Goal: Transaction & Acquisition: Purchase product/service

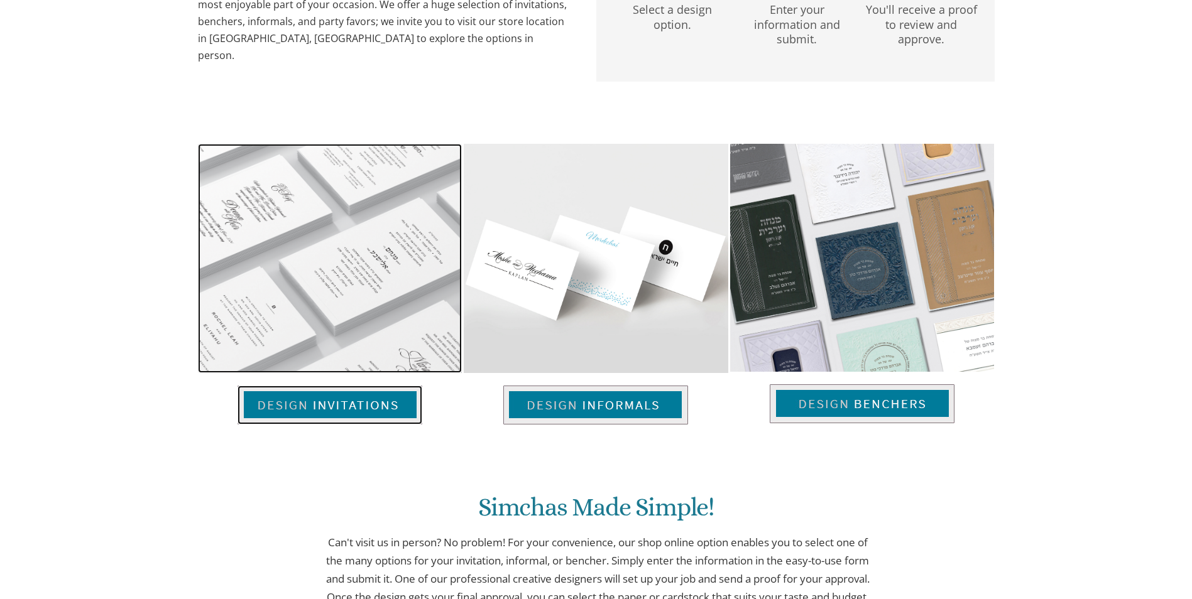
scroll to position [750, 0]
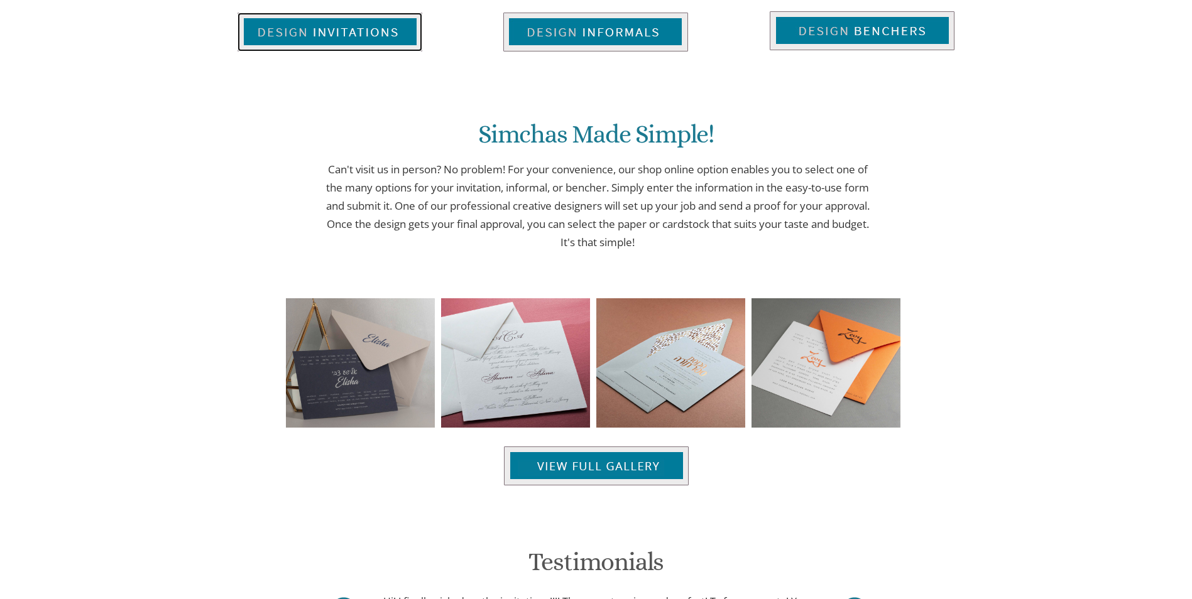
click at [358, 52] on img at bounding box center [329, 32] width 185 height 39
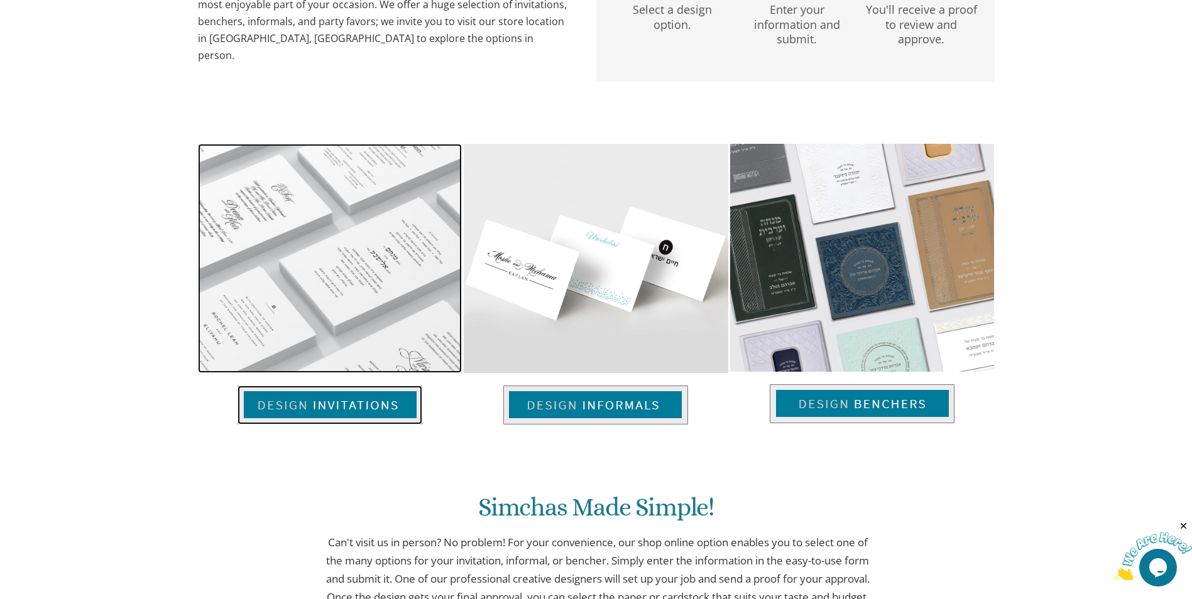
scroll to position [0, 0]
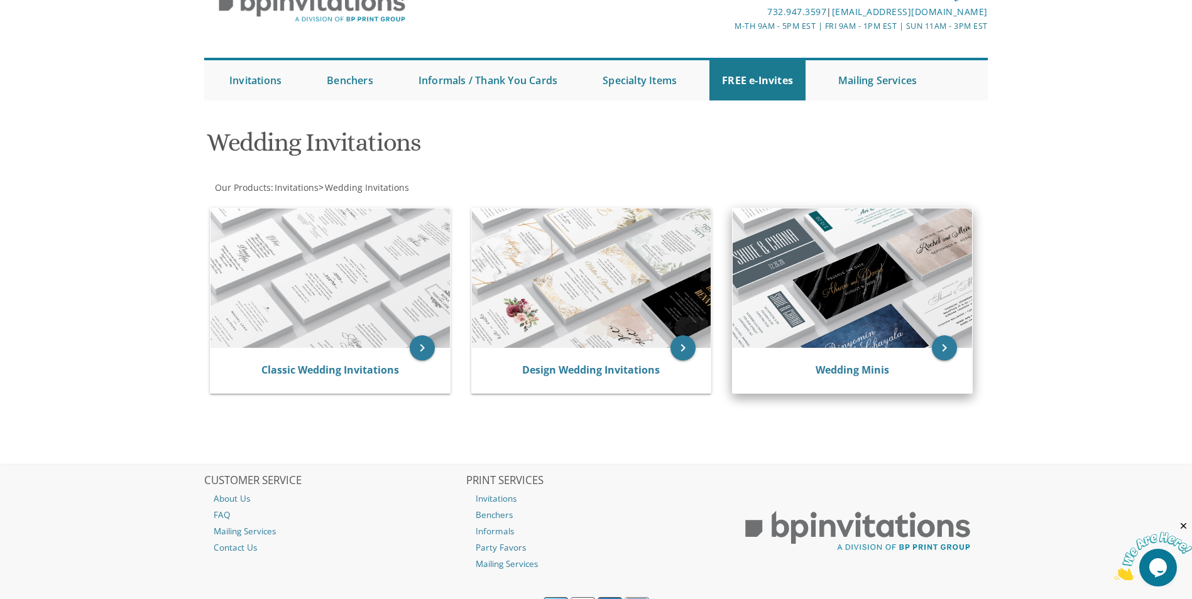
scroll to position [5, 0]
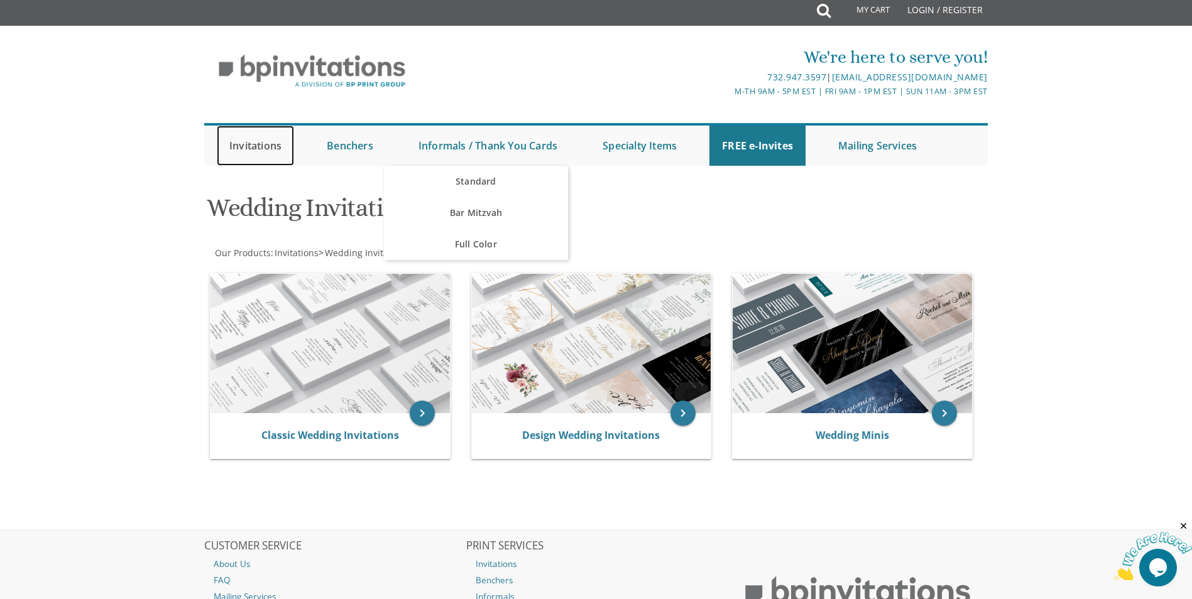
click at [278, 144] on link "Invitations" at bounding box center [255, 146] width 77 height 40
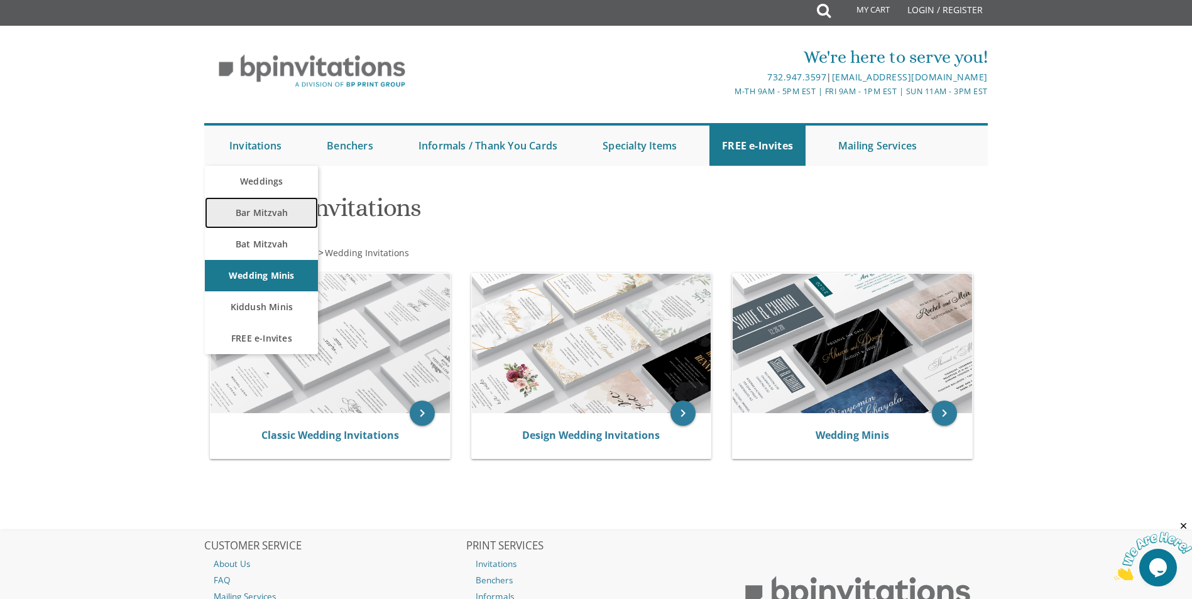
click at [276, 216] on link "Bar Mitzvah" at bounding box center [261, 212] width 113 height 31
click at [258, 209] on link "Bar Mitzvah" at bounding box center [261, 212] width 113 height 31
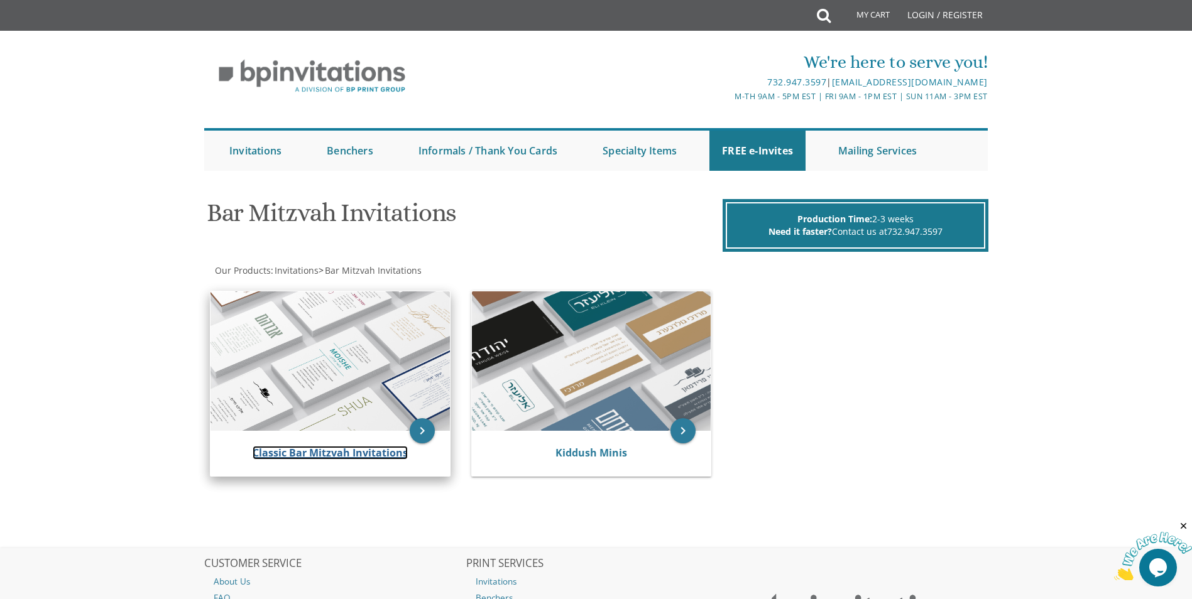
click at [280, 456] on link "Classic Bar Mitzvah Invitations" at bounding box center [330, 453] width 155 height 14
click at [352, 454] on link "Classic Bar Mitzvah Invitations" at bounding box center [330, 453] width 155 height 14
click at [413, 430] on icon "keyboard_arrow_right" at bounding box center [422, 430] width 25 height 25
click at [380, 401] on img at bounding box center [329, 361] width 239 height 139
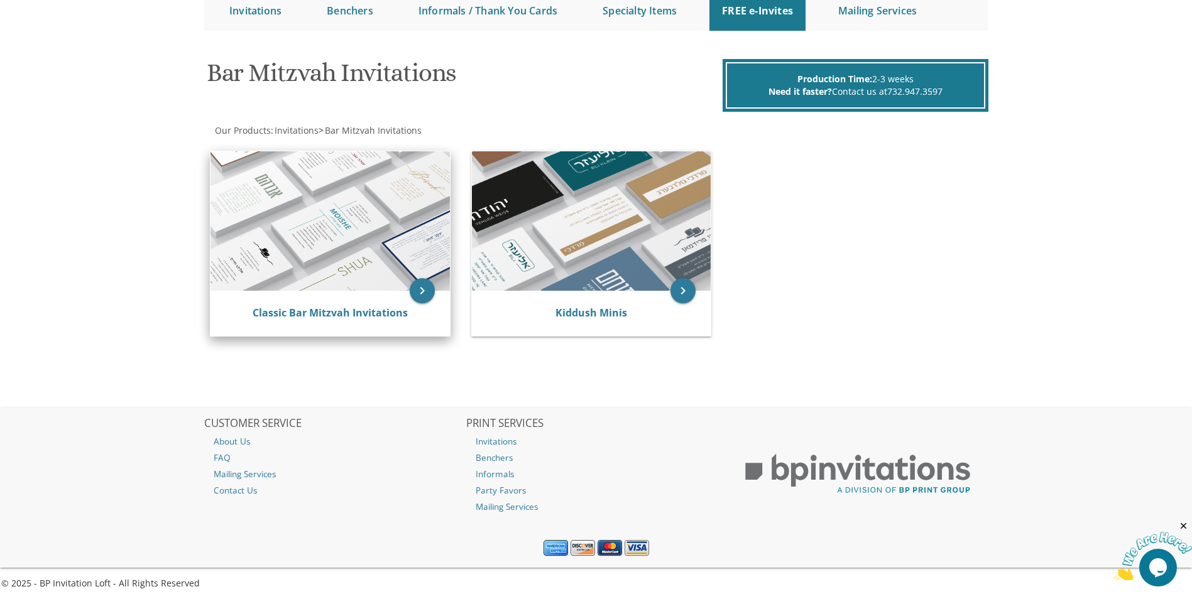
scroll to position [143, 0]
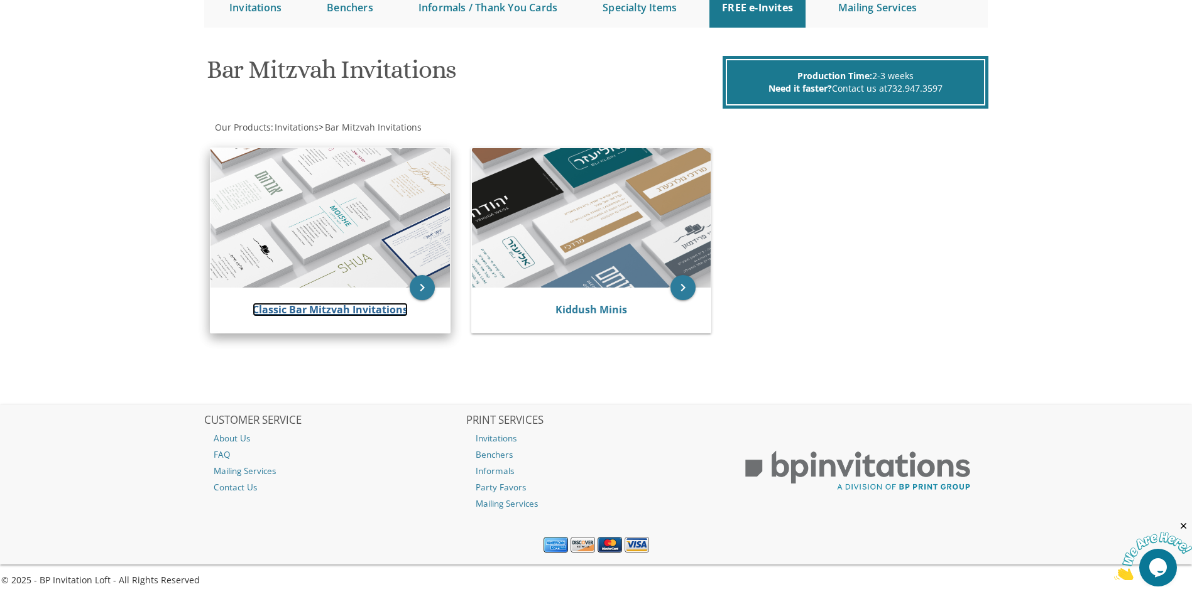
click at [296, 308] on link "Classic Bar Mitzvah Invitations" at bounding box center [330, 310] width 155 height 14
click at [265, 308] on link "Classic Bar Mitzvah Invitations" at bounding box center [330, 310] width 155 height 14
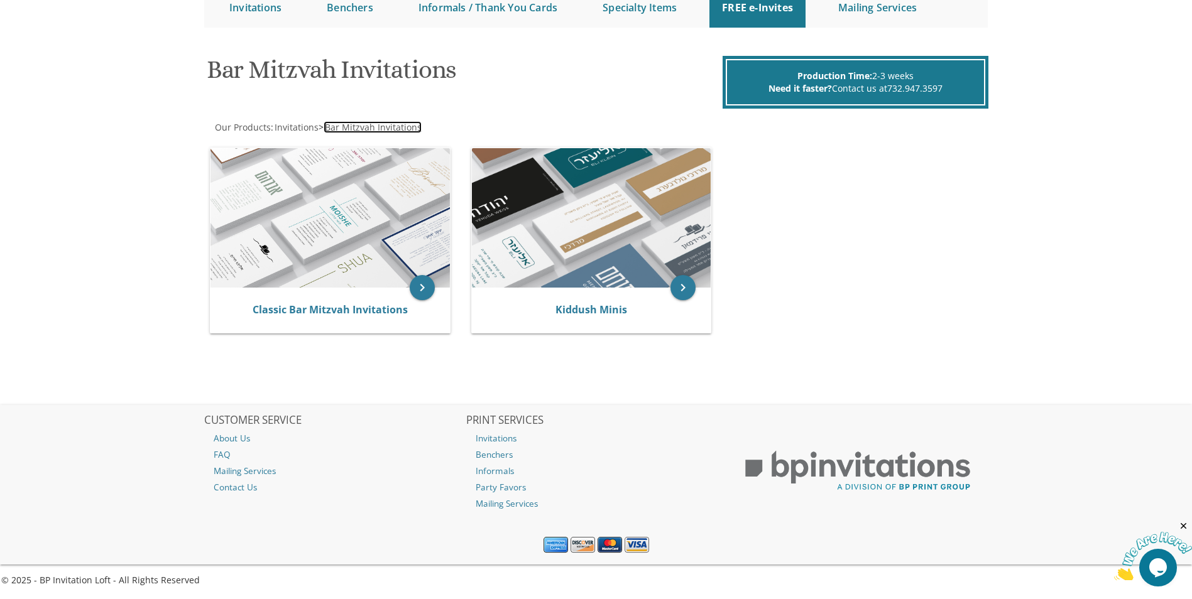
click at [351, 127] on span "Bar Mitzvah Invitations" at bounding box center [373, 127] width 97 height 12
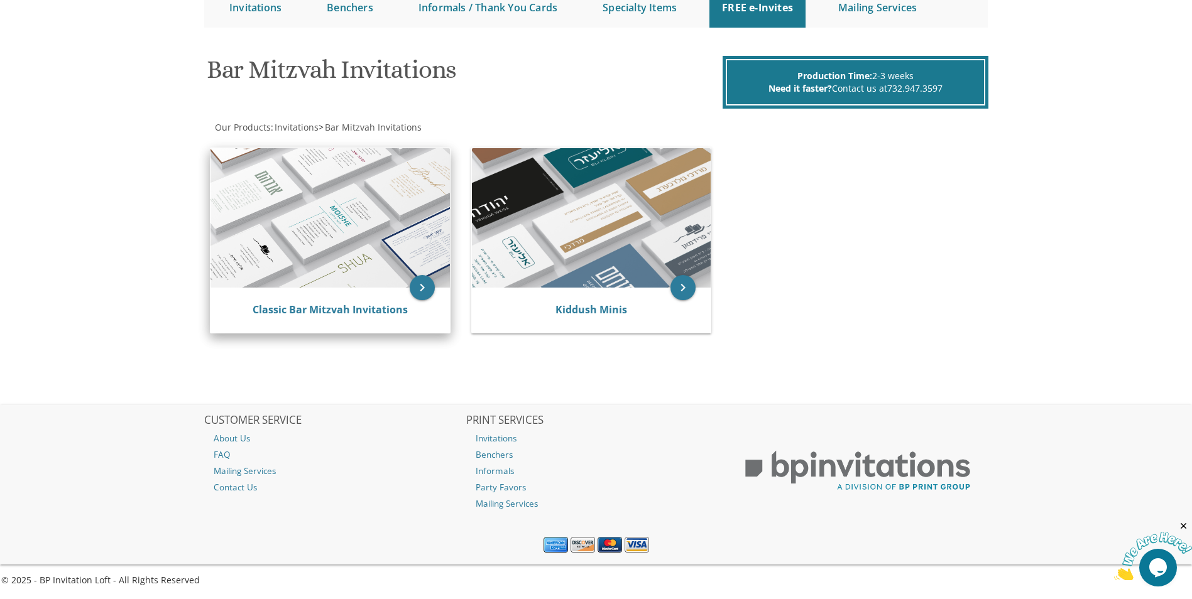
click at [341, 278] on img at bounding box center [329, 217] width 239 height 139
click at [320, 237] on img at bounding box center [329, 217] width 239 height 139
click at [417, 287] on icon "keyboard_arrow_right" at bounding box center [422, 287] width 25 height 25
click at [422, 288] on icon "keyboard_arrow_right" at bounding box center [422, 287] width 25 height 25
click at [310, 194] on img at bounding box center [329, 217] width 239 height 139
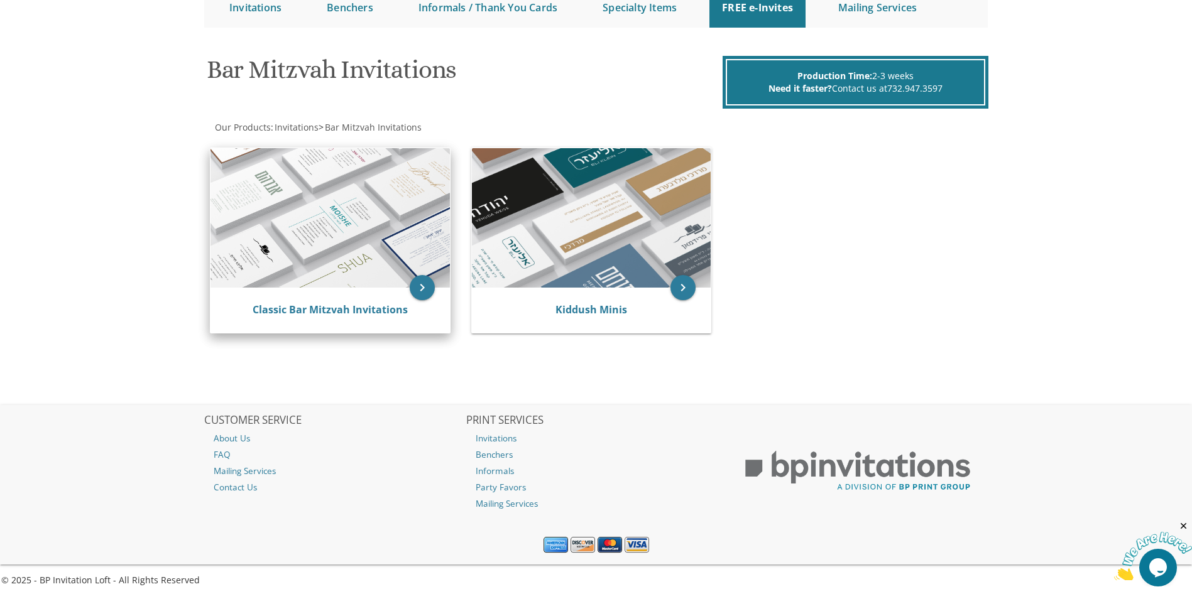
click at [310, 162] on img at bounding box center [329, 217] width 239 height 139
click at [285, 175] on img at bounding box center [329, 217] width 239 height 139
click at [283, 176] on img at bounding box center [329, 217] width 239 height 139
click at [281, 177] on img at bounding box center [329, 217] width 239 height 139
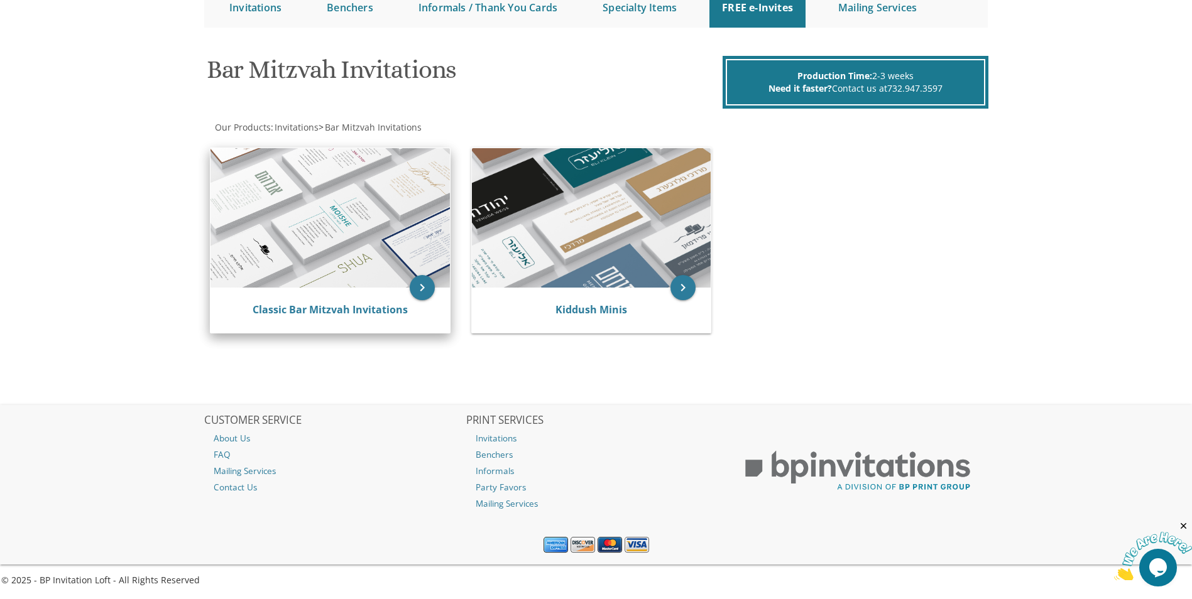
click at [281, 177] on img at bounding box center [329, 217] width 239 height 139
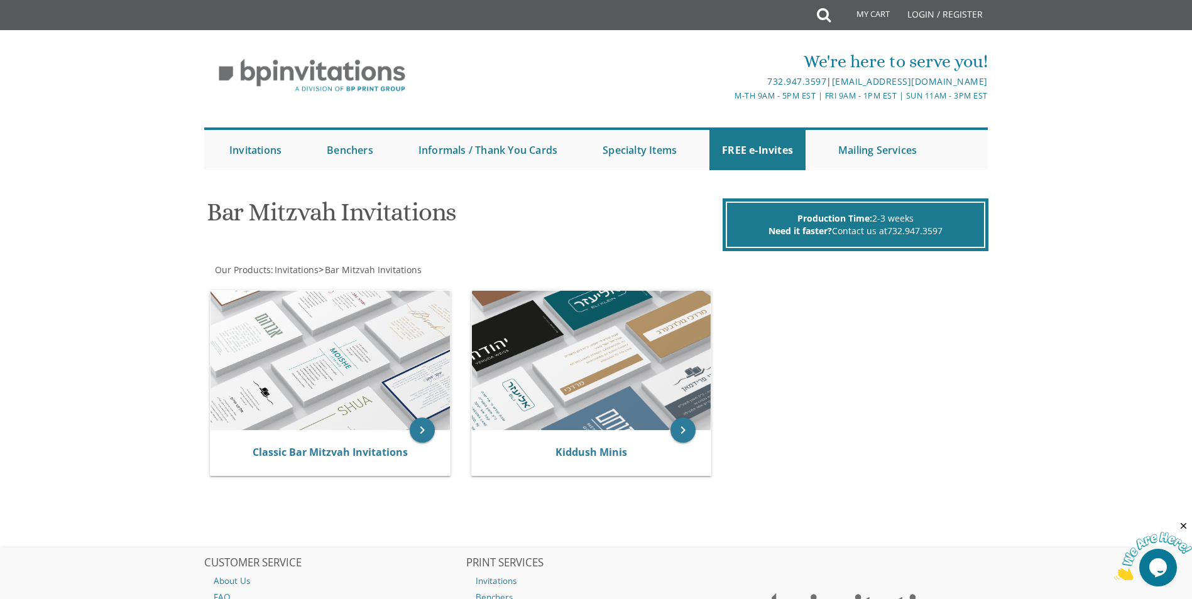
scroll to position [0, 0]
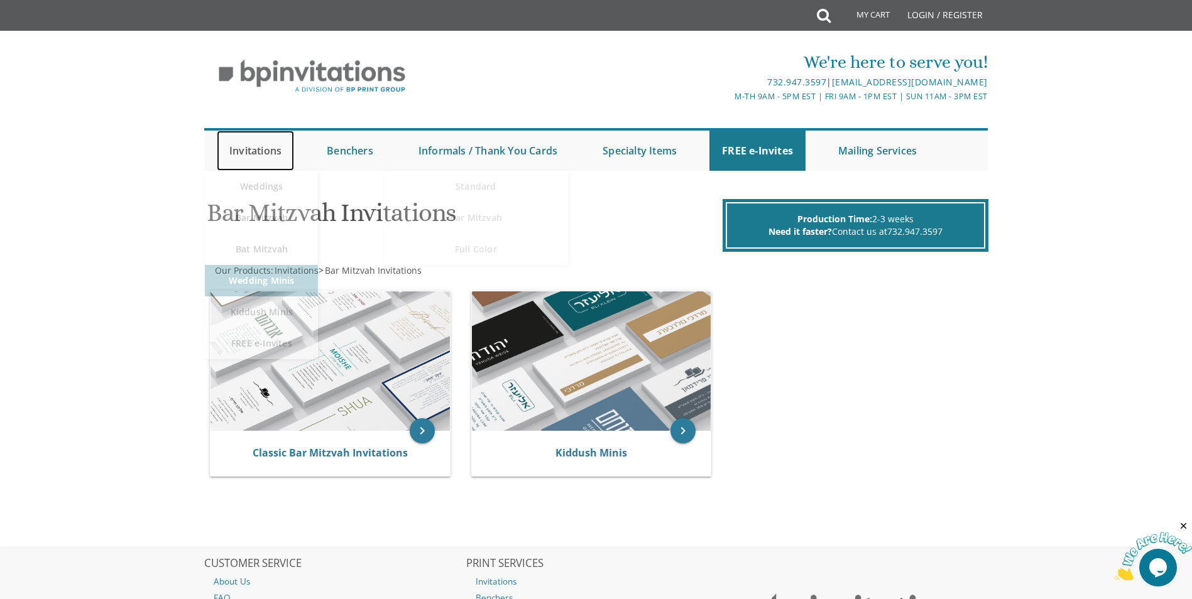
click at [244, 145] on link "Invitations" at bounding box center [255, 151] width 77 height 40
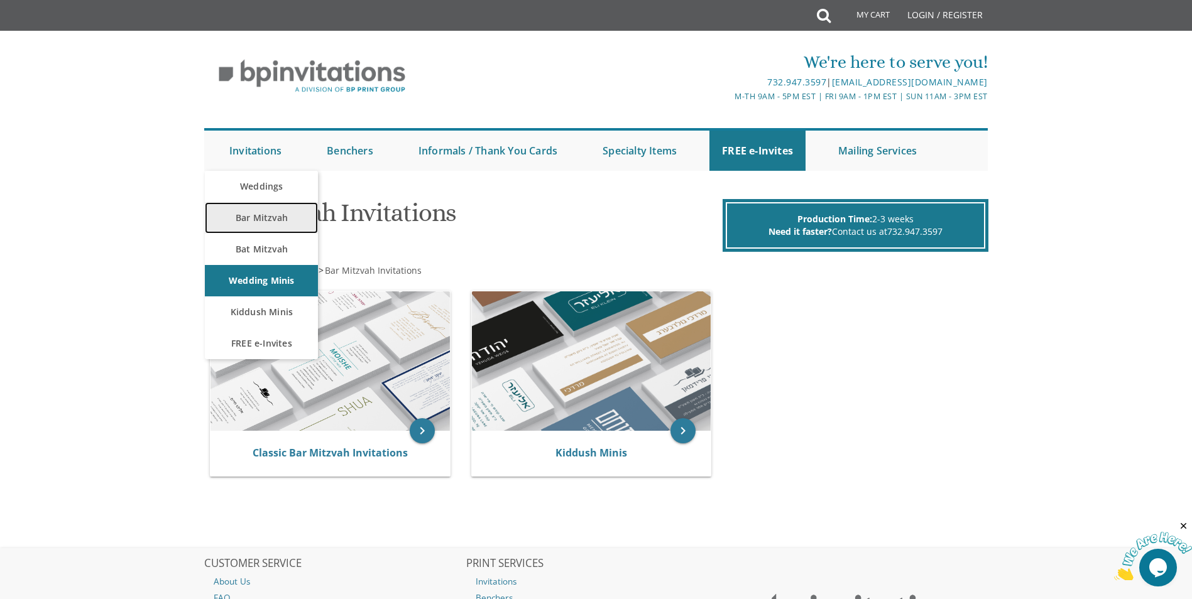
click at [271, 214] on link "Bar Mitzvah" at bounding box center [261, 217] width 113 height 31
click at [270, 221] on link "Bar Mitzvah" at bounding box center [261, 217] width 113 height 31
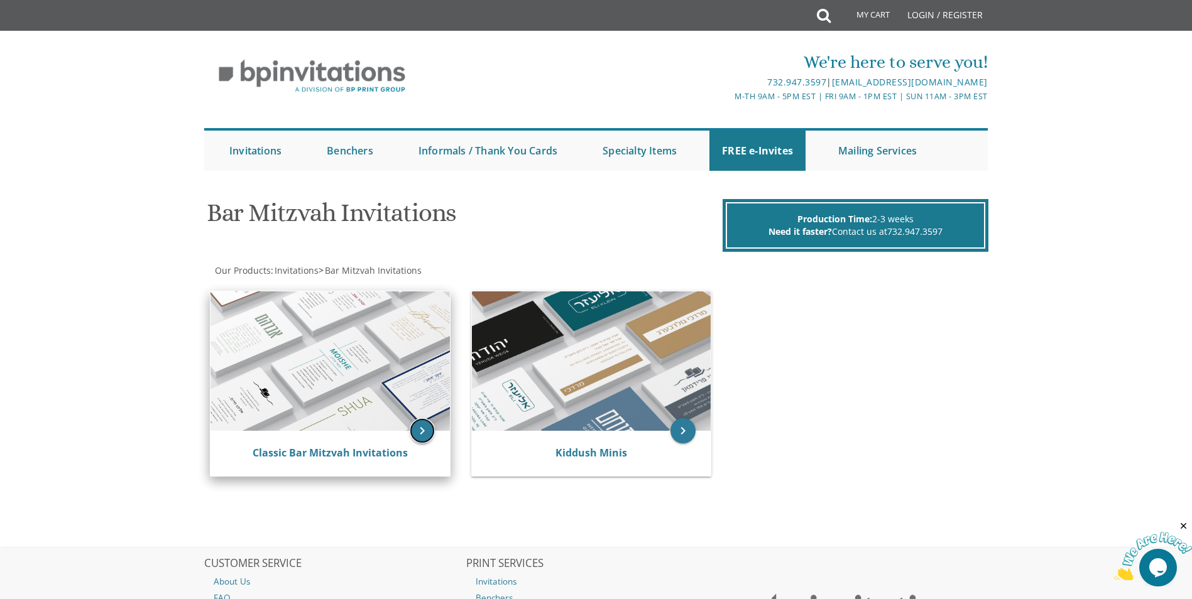
click at [420, 437] on icon "keyboard_arrow_right" at bounding box center [422, 430] width 25 height 25
click at [373, 397] on img at bounding box center [329, 361] width 239 height 139
click at [361, 372] on img at bounding box center [329, 361] width 239 height 139
click at [414, 439] on icon "keyboard_arrow_right" at bounding box center [422, 430] width 25 height 25
click at [358, 453] on link "Classic Bar Mitzvah Invitations" at bounding box center [330, 453] width 155 height 14
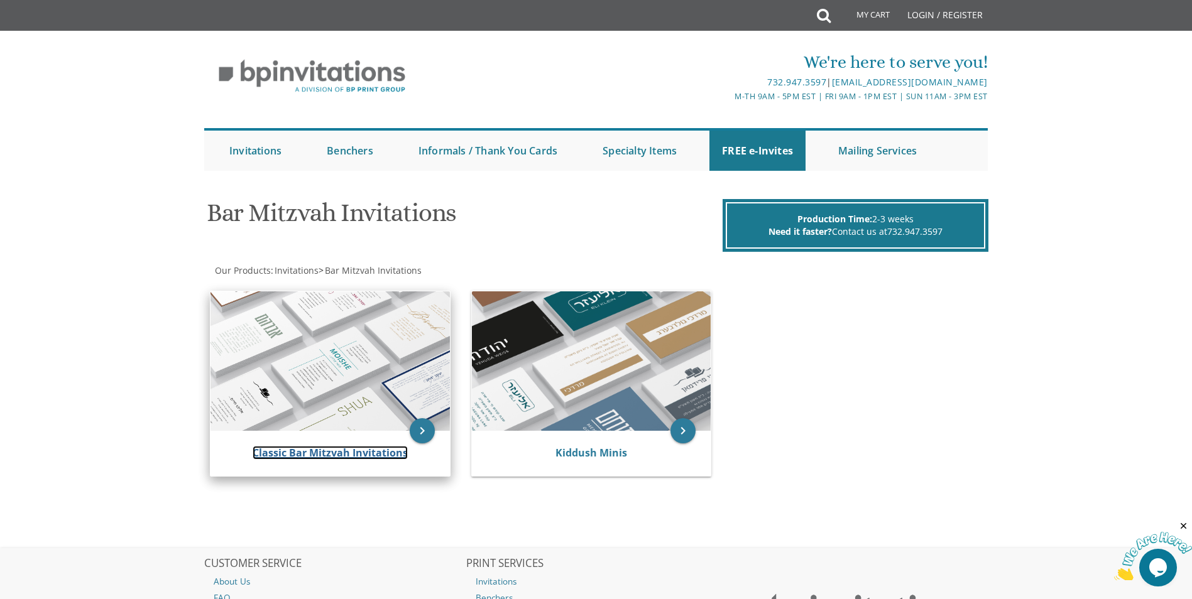
click at [319, 453] on link "Classic Bar Mitzvah Invitations" at bounding box center [330, 453] width 155 height 14
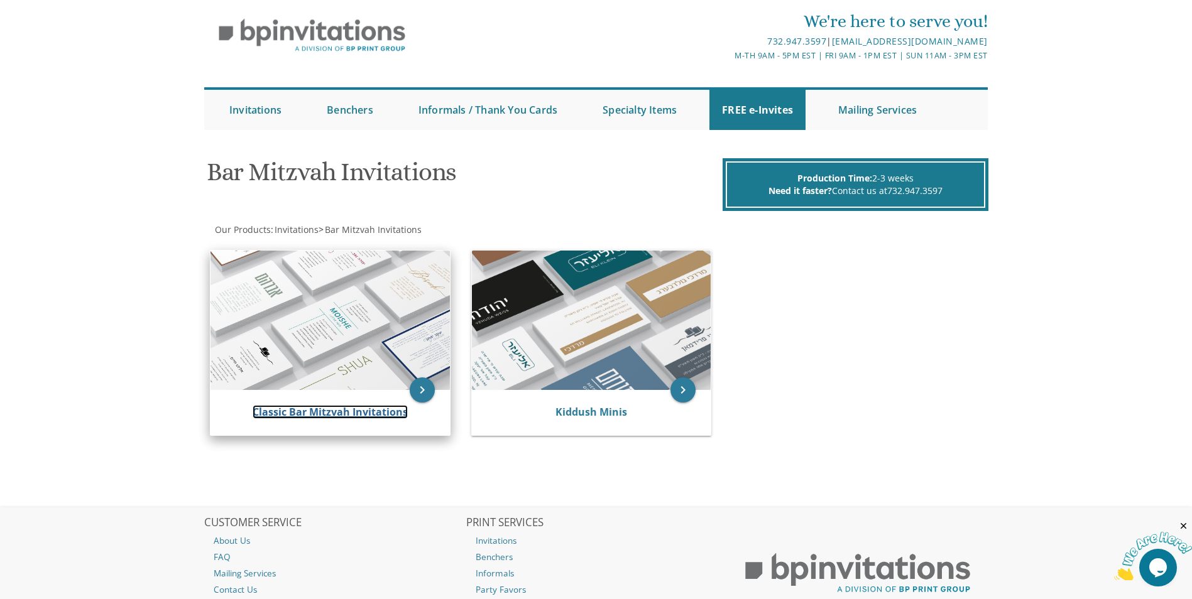
scroll to position [63, 0]
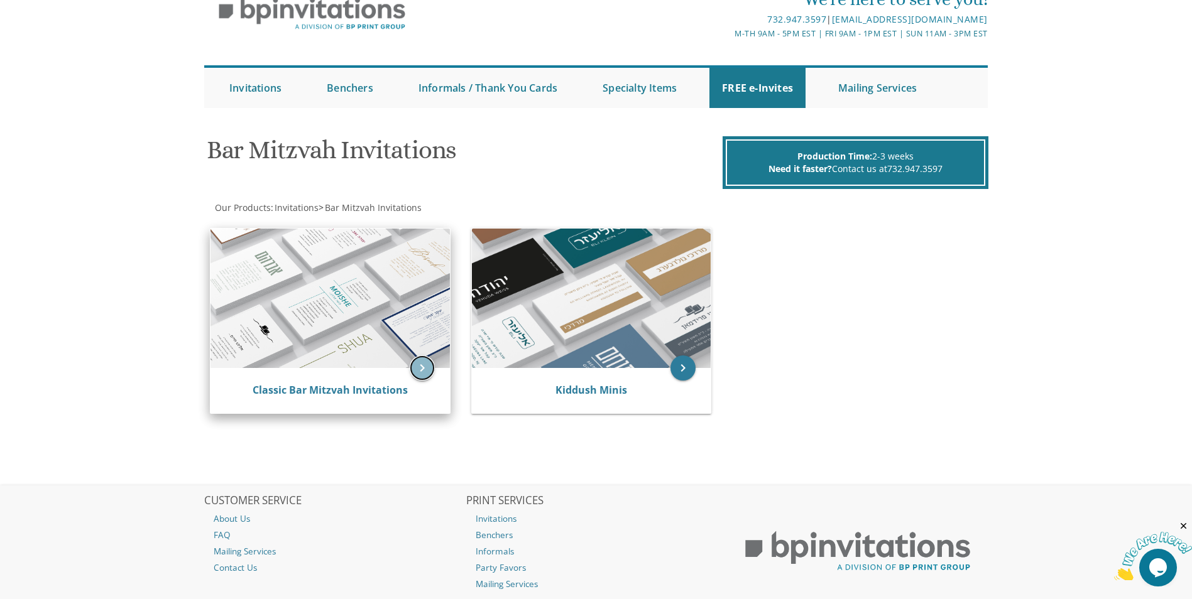
click at [417, 370] on icon "keyboard_arrow_right" at bounding box center [422, 368] width 25 height 25
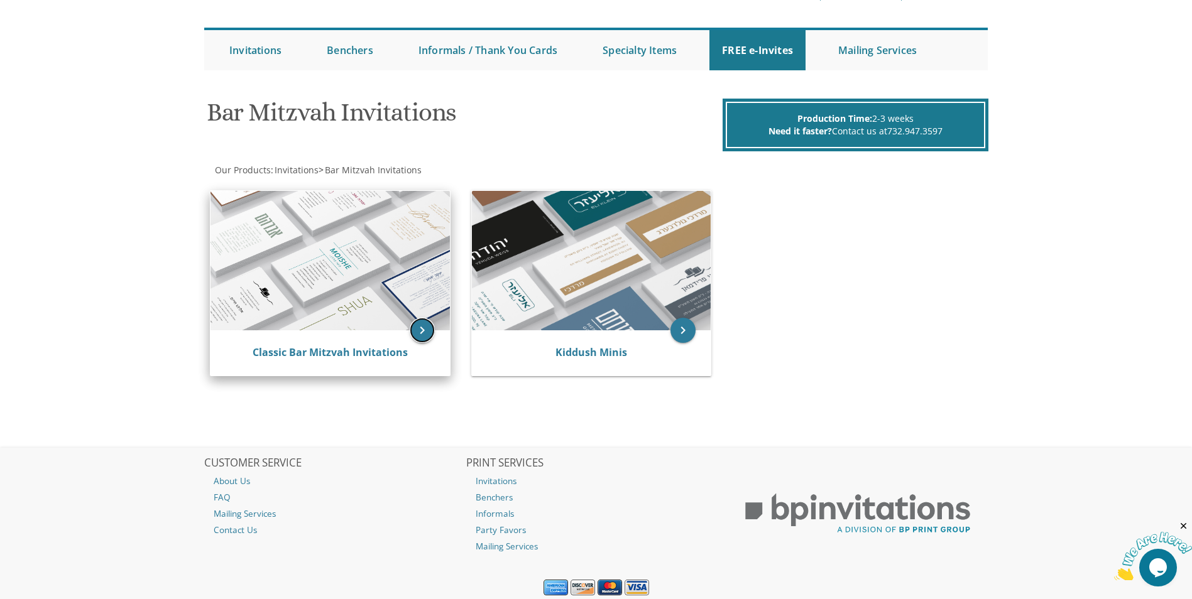
scroll to position [143, 0]
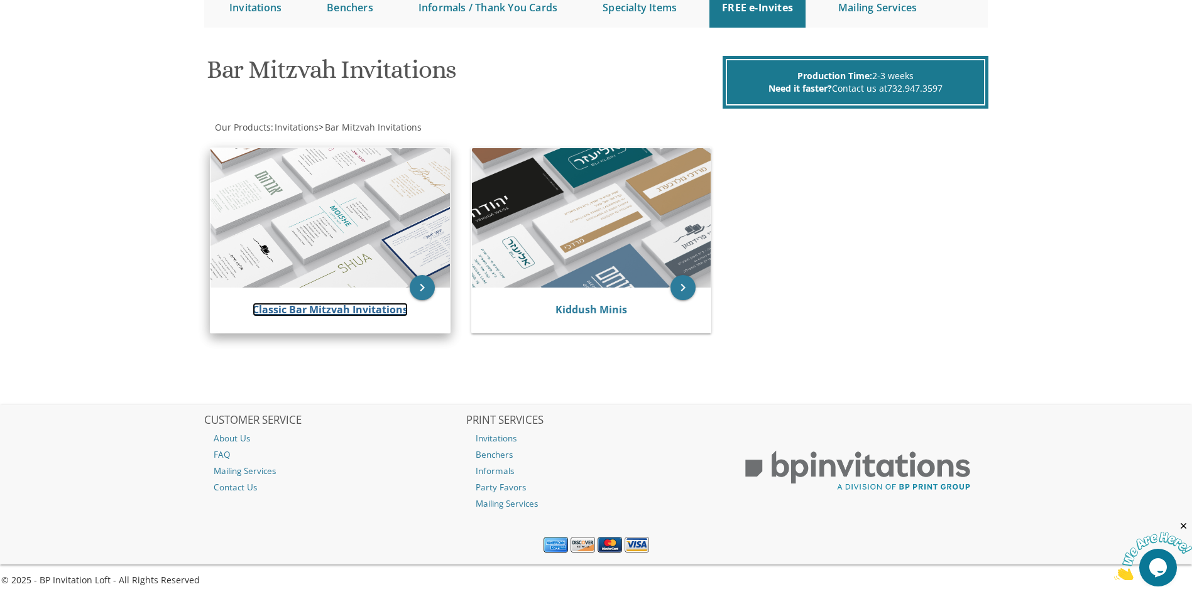
click at [379, 315] on link "Classic Bar Mitzvah Invitations" at bounding box center [330, 310] width 155 height 14
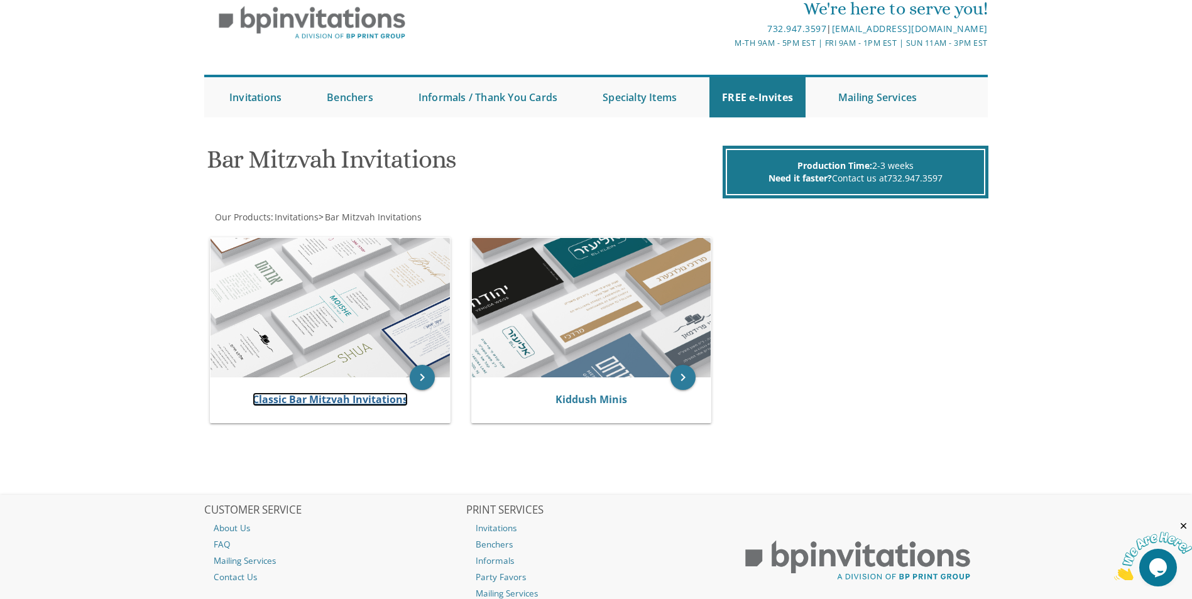
scroll to position [0, 0]
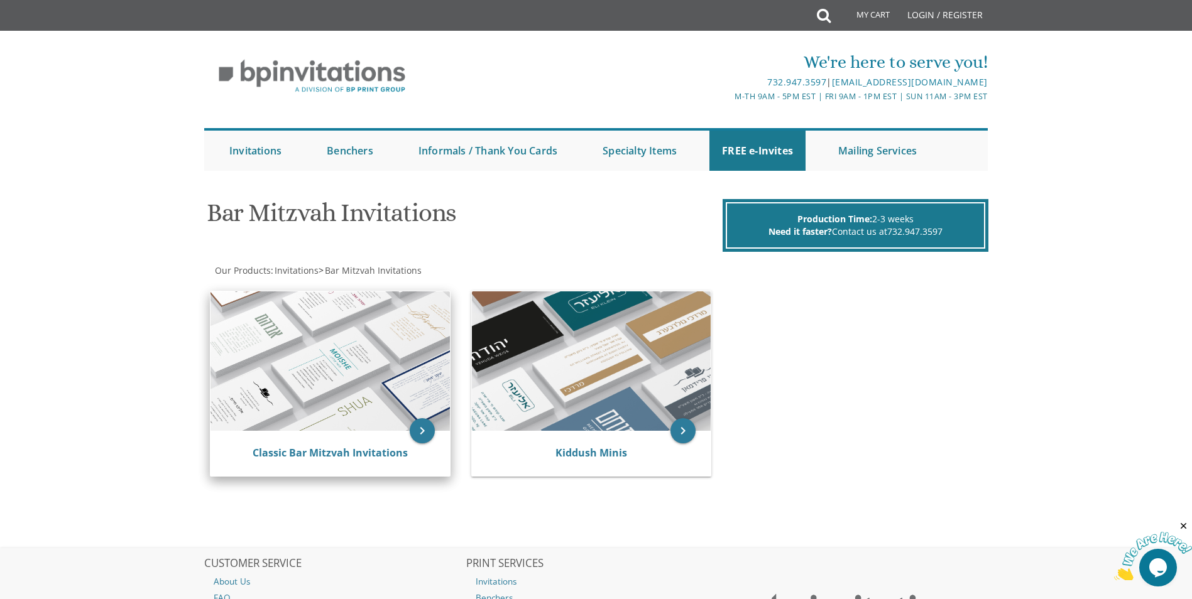
click at [358, 293] on img at bounding box center [329, 361] width 239 height 139
click at [348, 266] on span "Bar Mitzvah Invitations" at bounding box center [373, 271] width 97 height 12
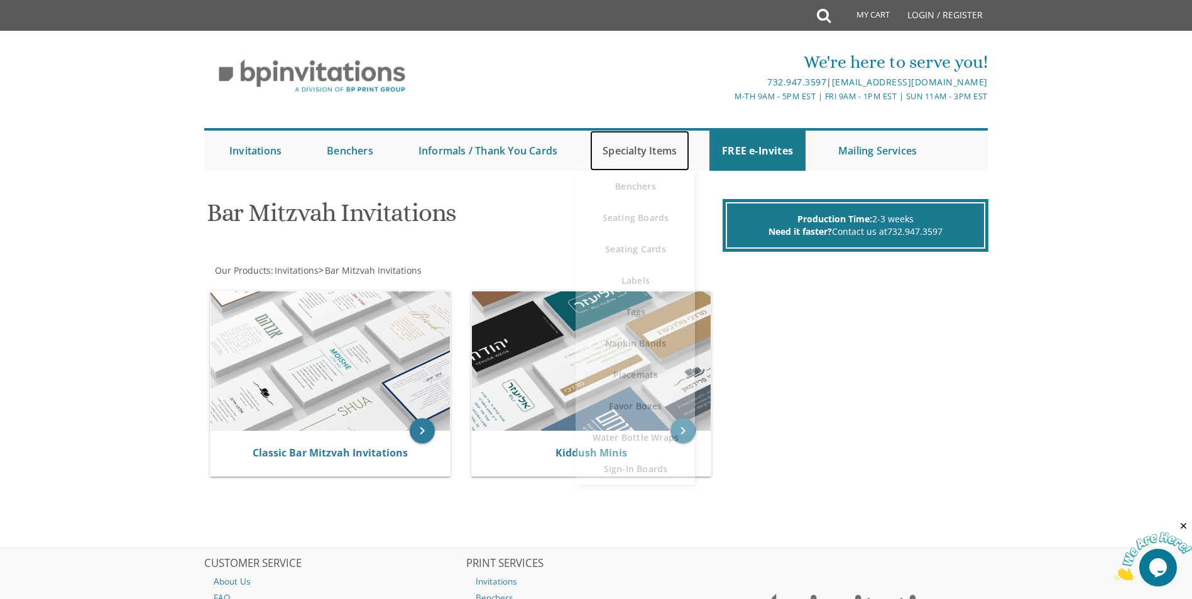
click at [657, 161] on link "Specialty Items" at bounding box center [639, 151] width 99 height 40
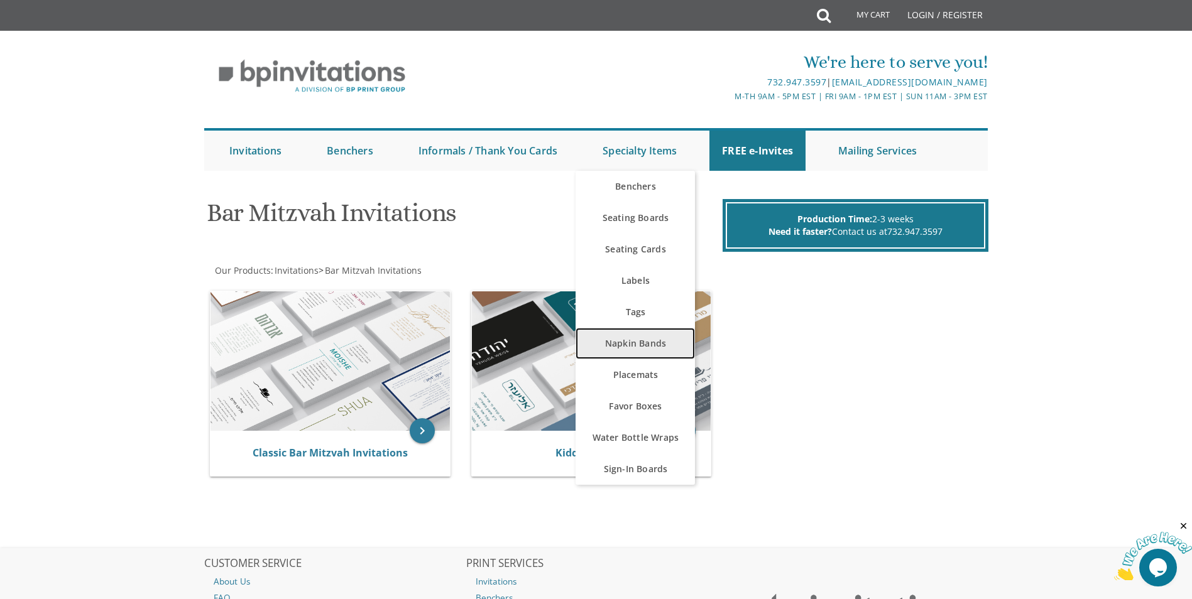
click at [648, 339] on link "Napkin Bands" at bounding box center [635, 343] width 119 height 31
click at [654, 231] on link "Seating Boards" at bounding box center [635, 217] width 119 height 31
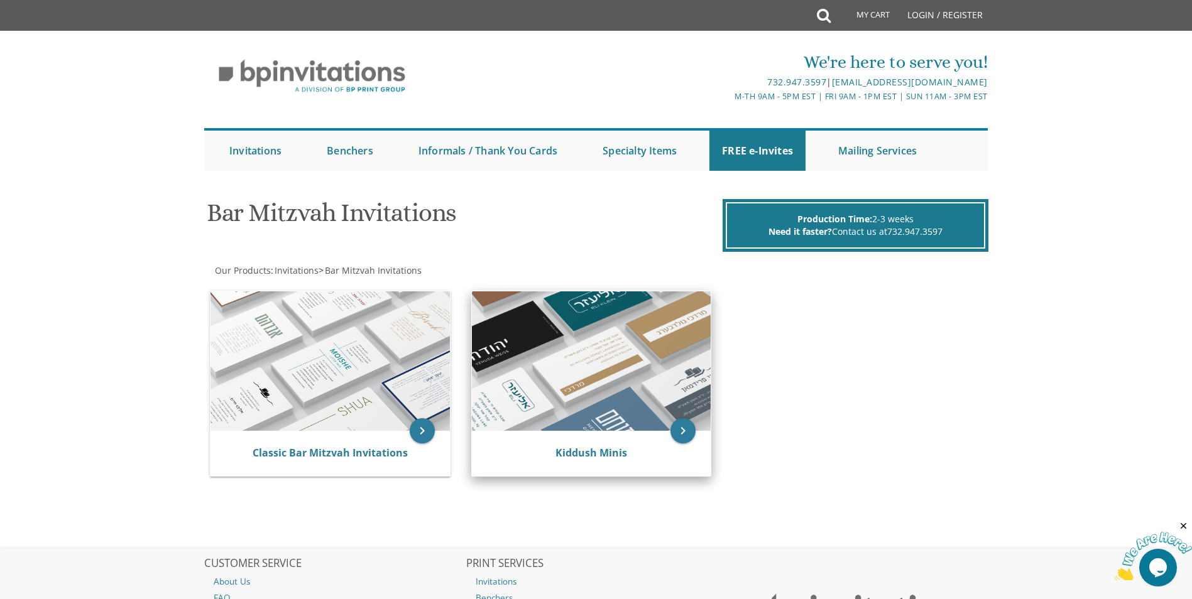
click at [664, 332] on img at bounding box center [591, 361] width 239 height 139
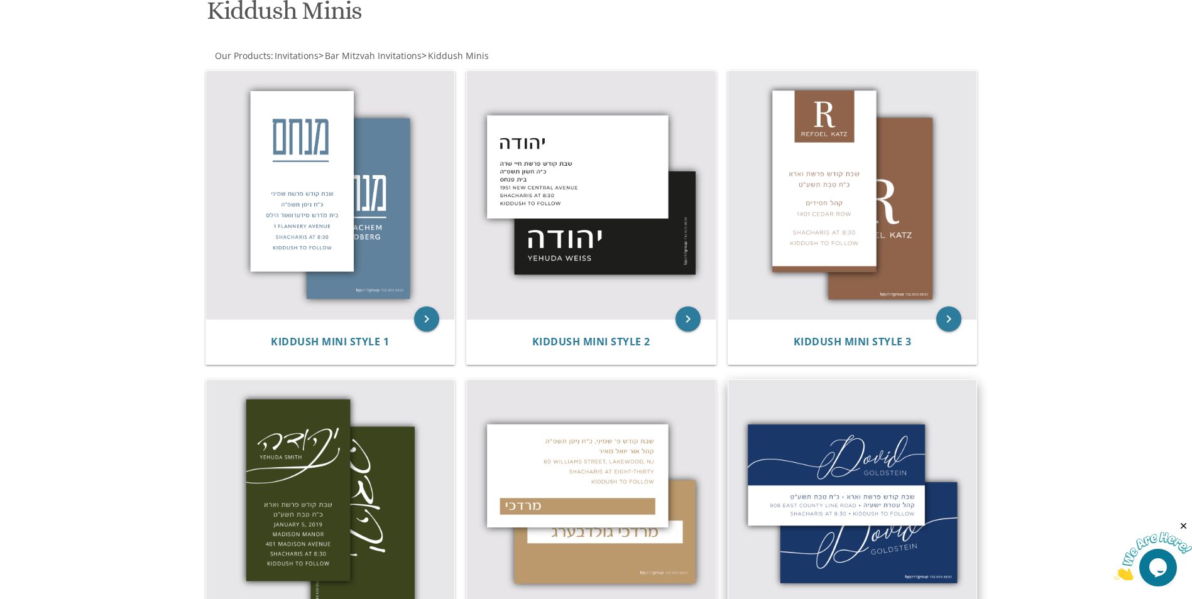
scroll to position [188, 0]
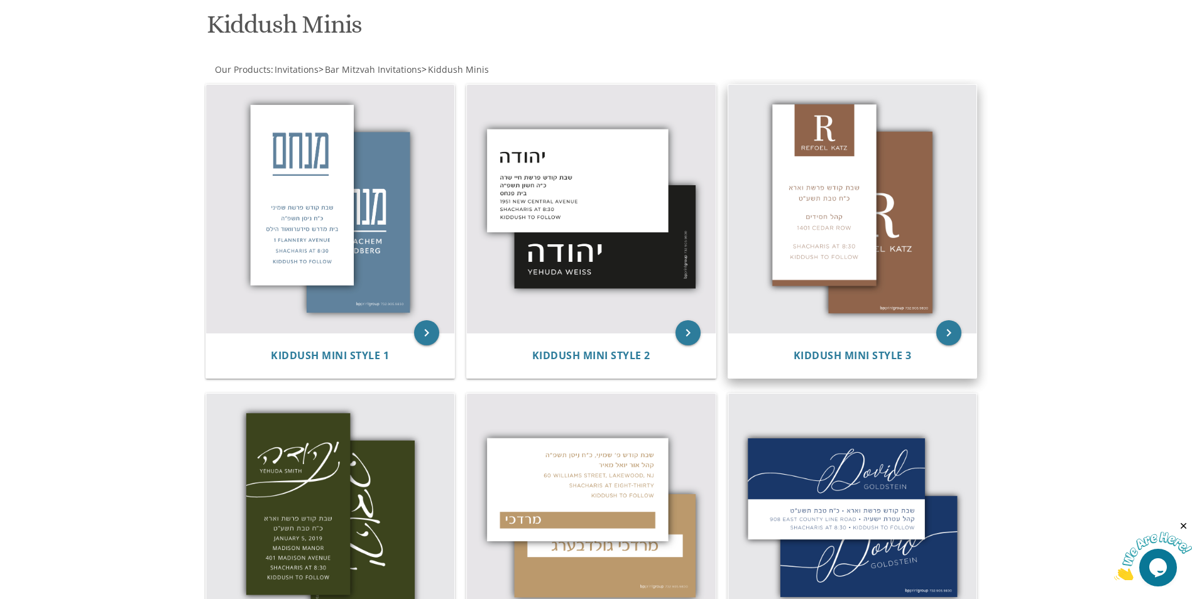
click at [868, 302] on img at bounding box center [852, 209] width 249 height 249
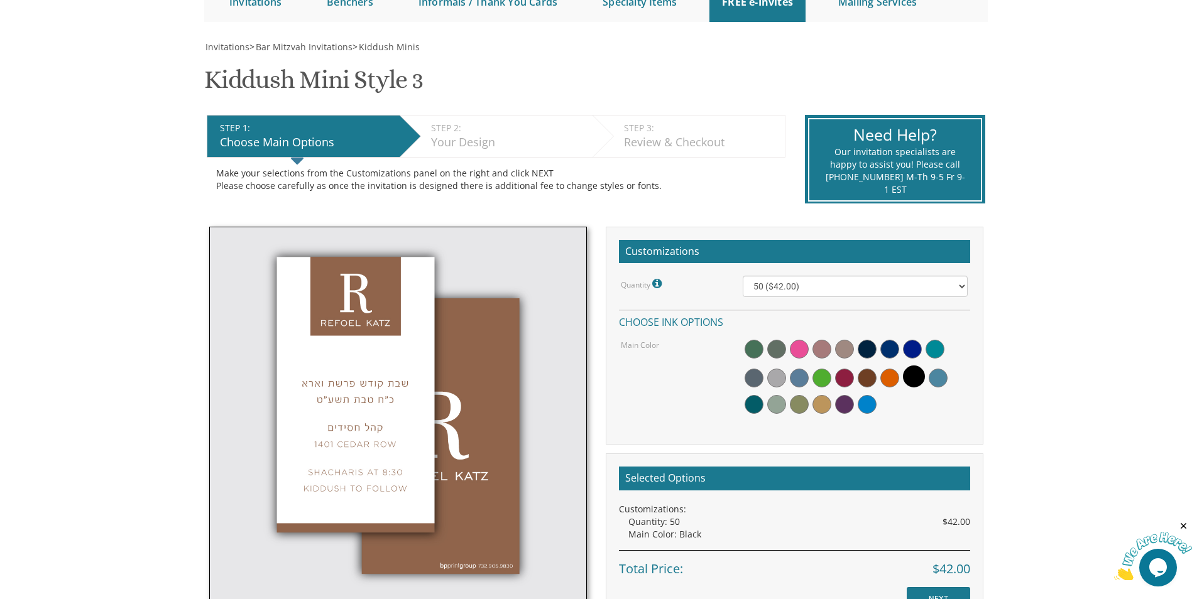
scroll to position [314, 0]
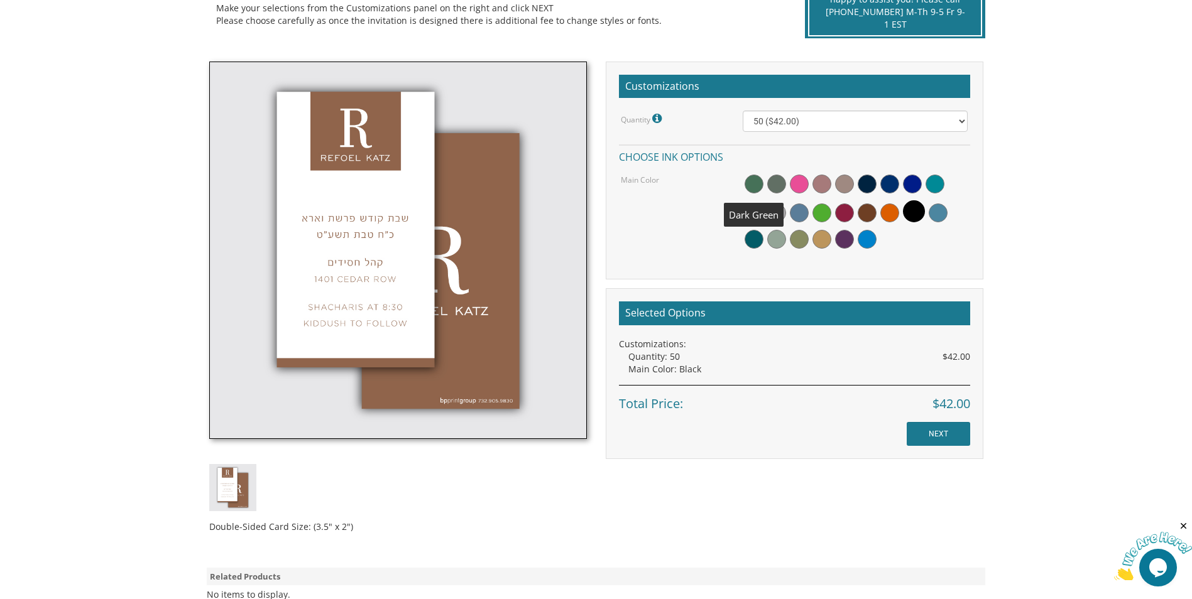
click at [761, 181] on span at bounding box center [754, 184] width 19 height 19
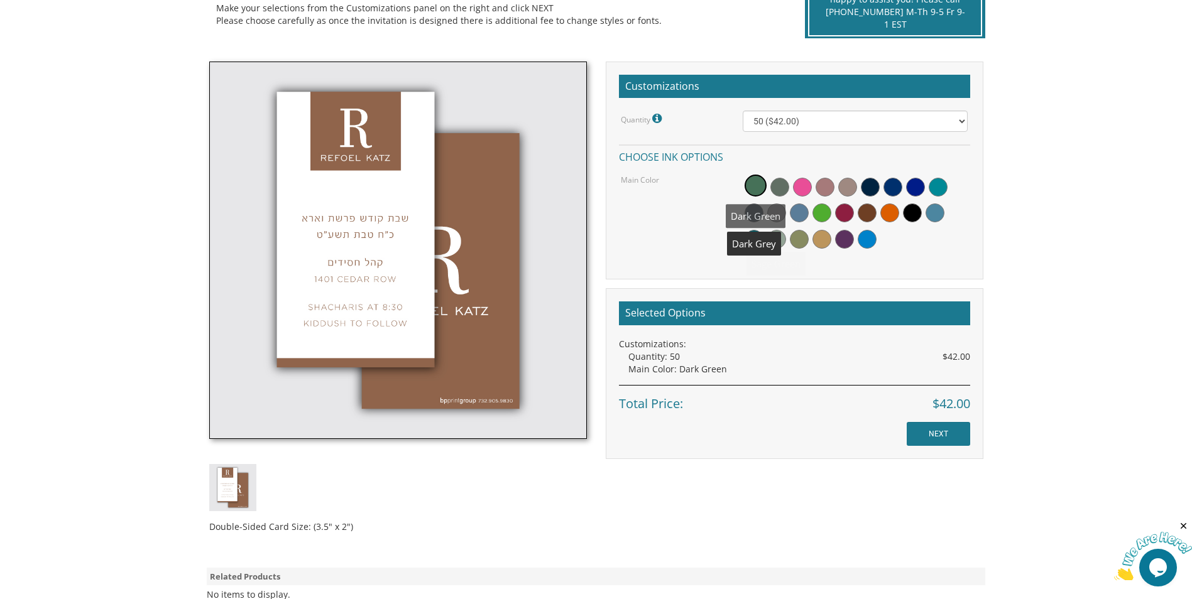
click at [754, 185] on span at bounding box center [756, 186] width 22 height 22
click at [799, 241] on span at bounding box center [799, 239] width 19 height 19
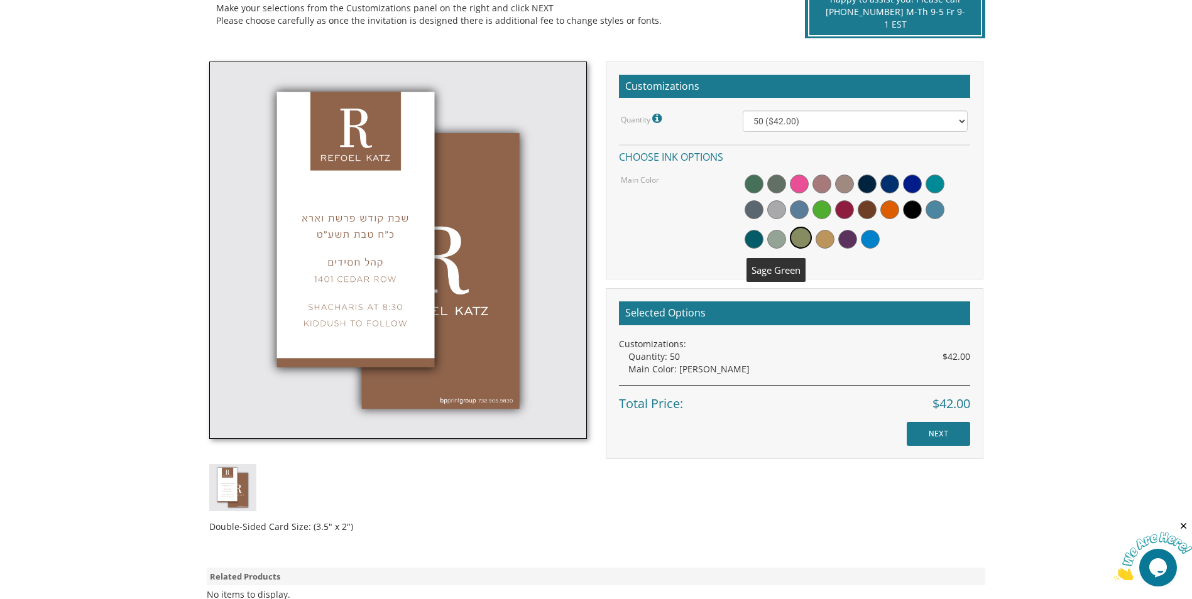
click at [773, 247] on span at bounding box center [776, 239] width 19 height 19
click at [781, 182] on span at bounding box center [776, 184] width 19 height 19
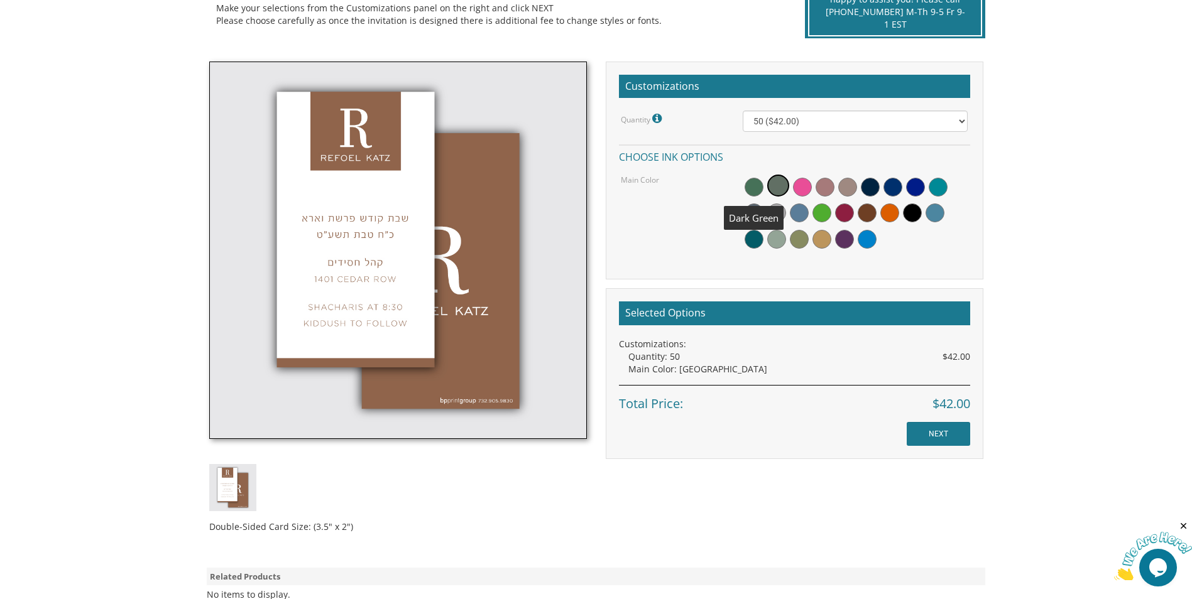
click at [756, 190] on span at bounding box center [754, 187] width 19 height 19
click at [818, 239] on span at bounding box center [821, 239] width 19 height 19
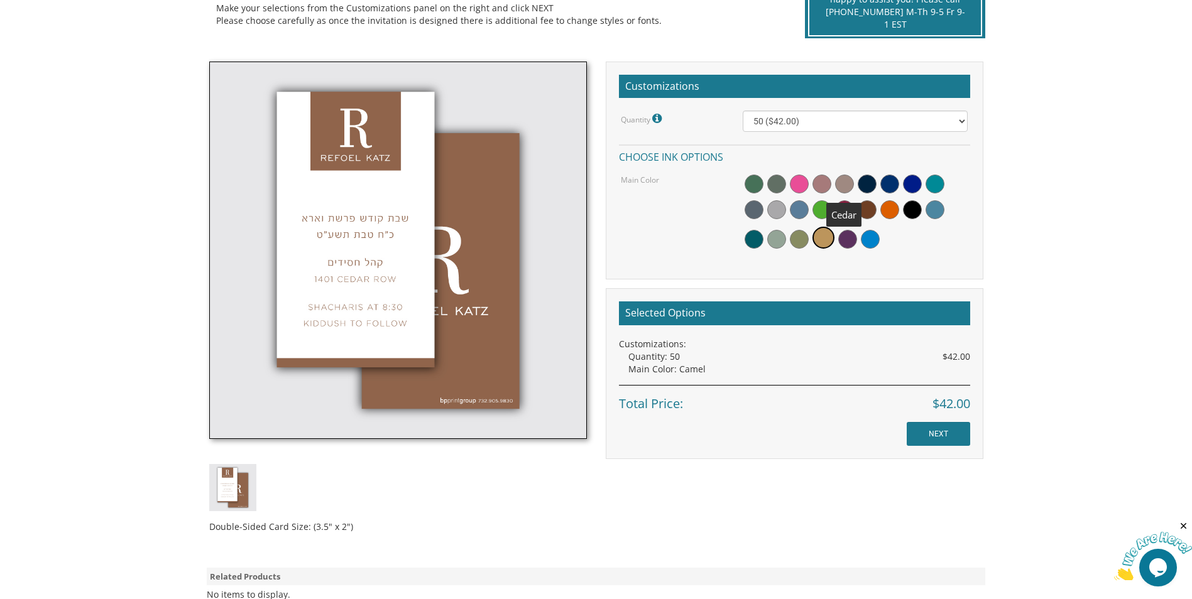
click at [844, 183] on span at bounding box center [844, 184] width 19 height 19
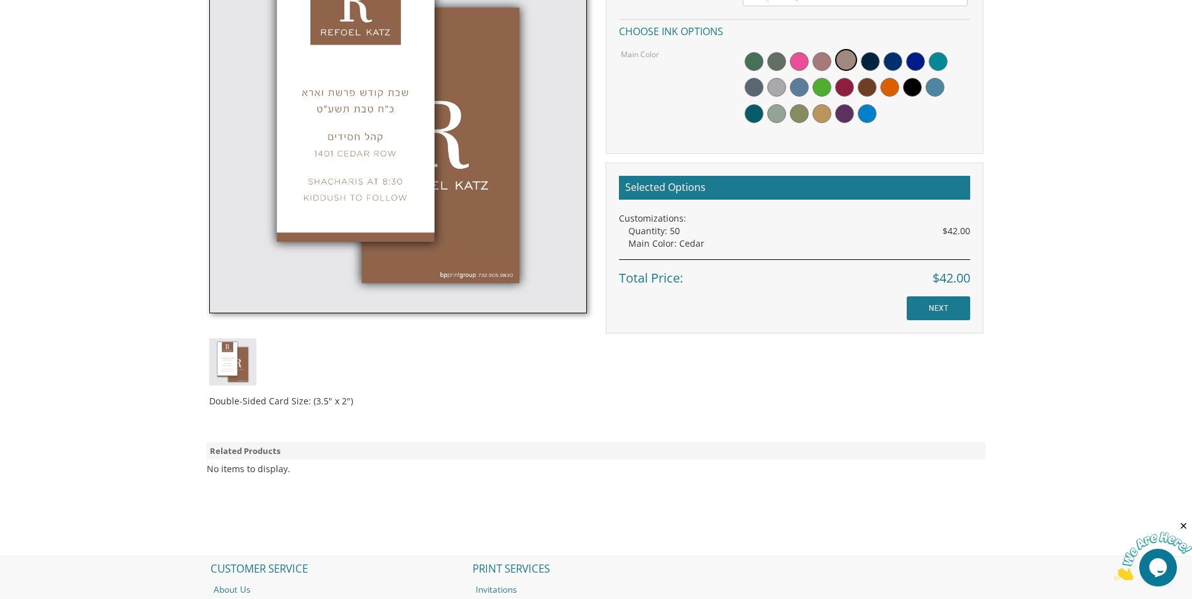
scroll to position [251, 0]
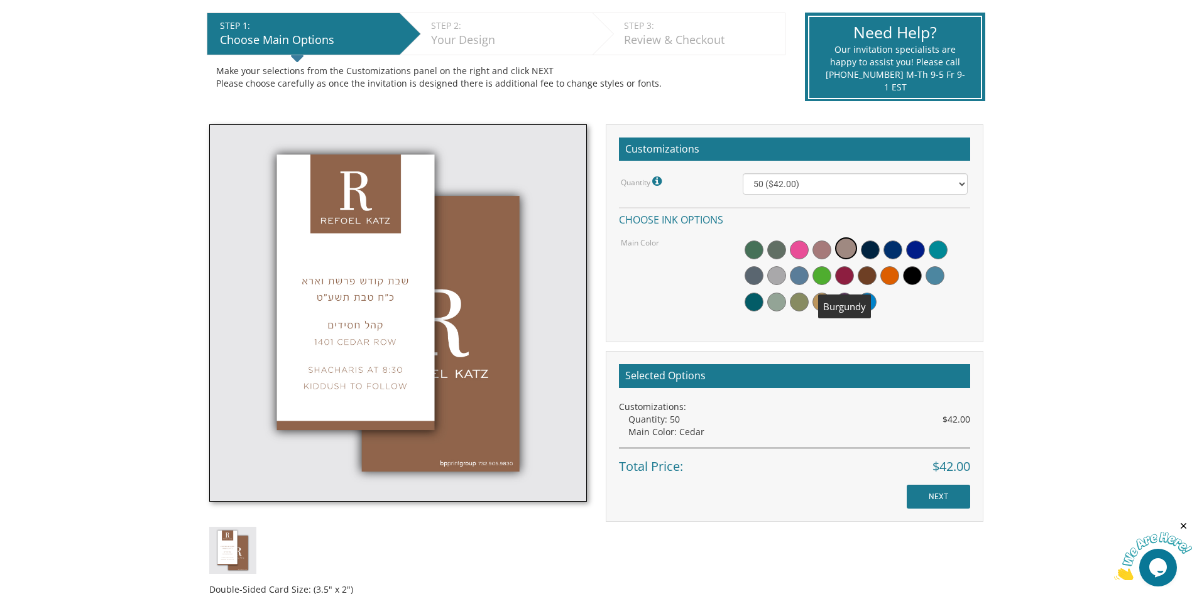
click at [841, 276] on span at bounding box center [844, 275] width 19 height 19
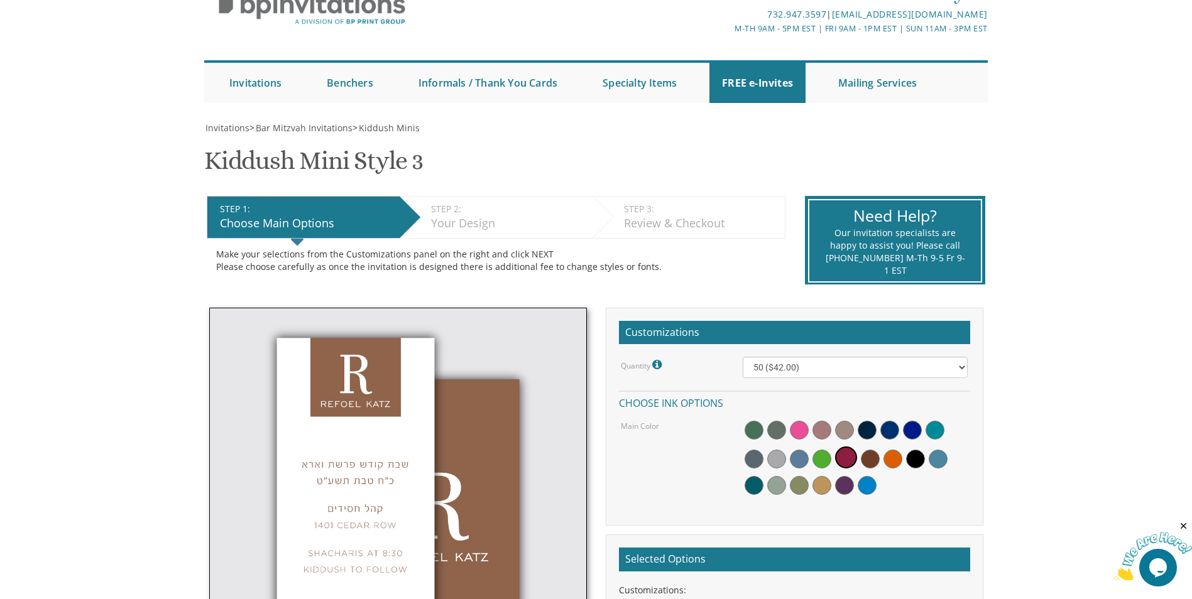
scroll to position [63, 0]
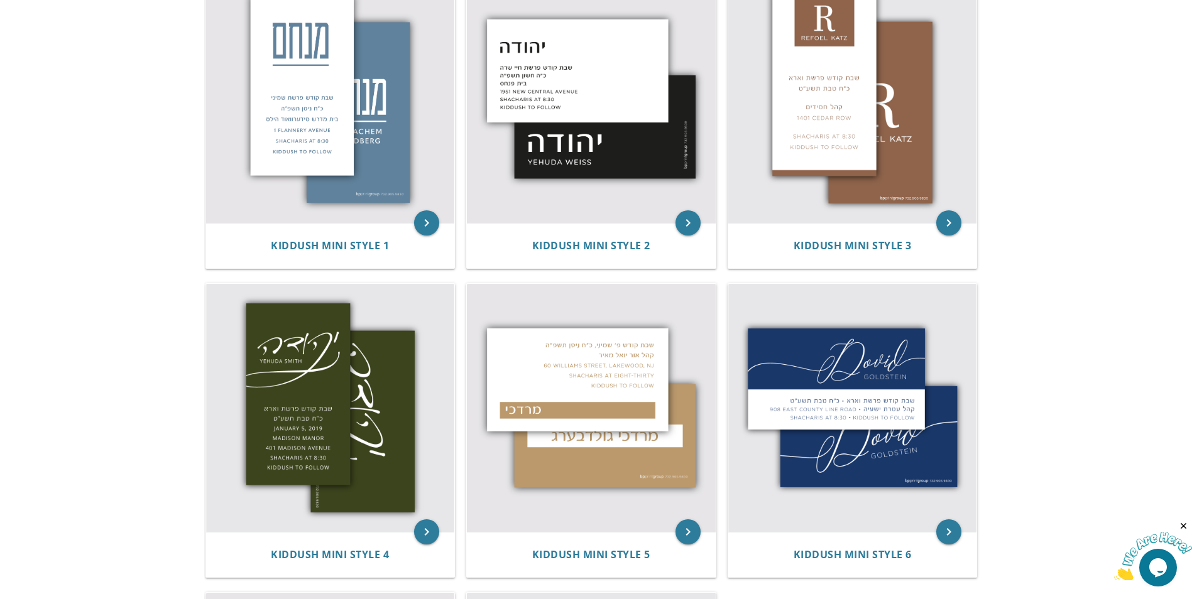
scroll to position [126, 0]
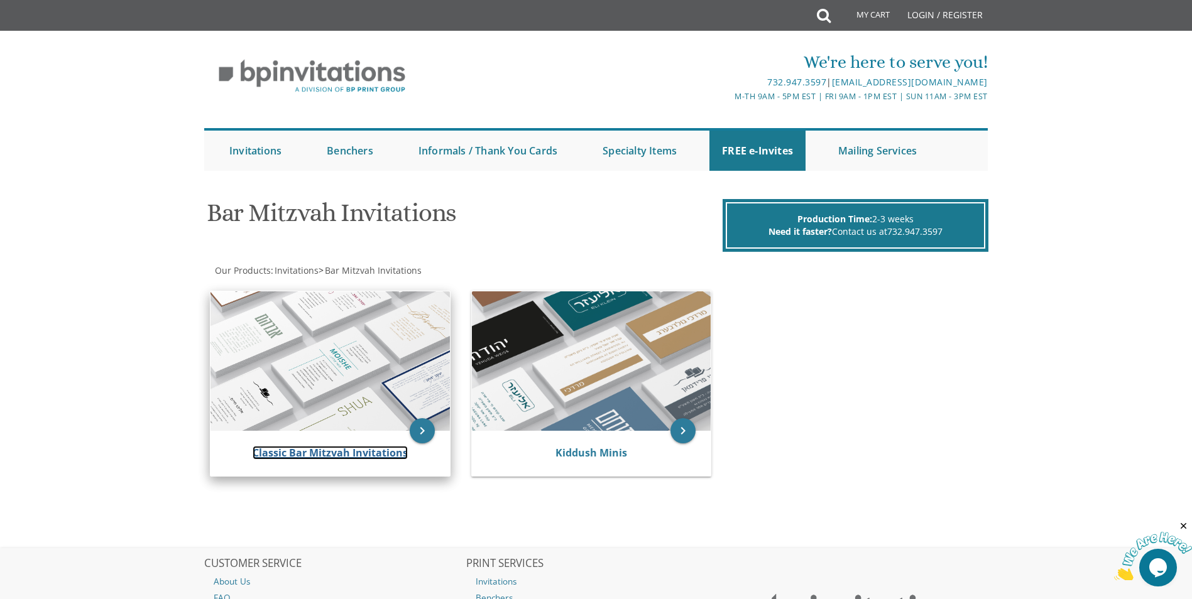
click at [287, 447] on link "Classic Bar Mitzvah Invitations" at bounding box center [330, 453] width 155 height 14
click at [395, 387] on img at bounding box center [329, 361] width 239 height 139
click at [354, 369] on img at bounding box center [329, 361] width 239 height 139
click at [303, 338] on img at bounding box center [329, 361] width 239 height 139
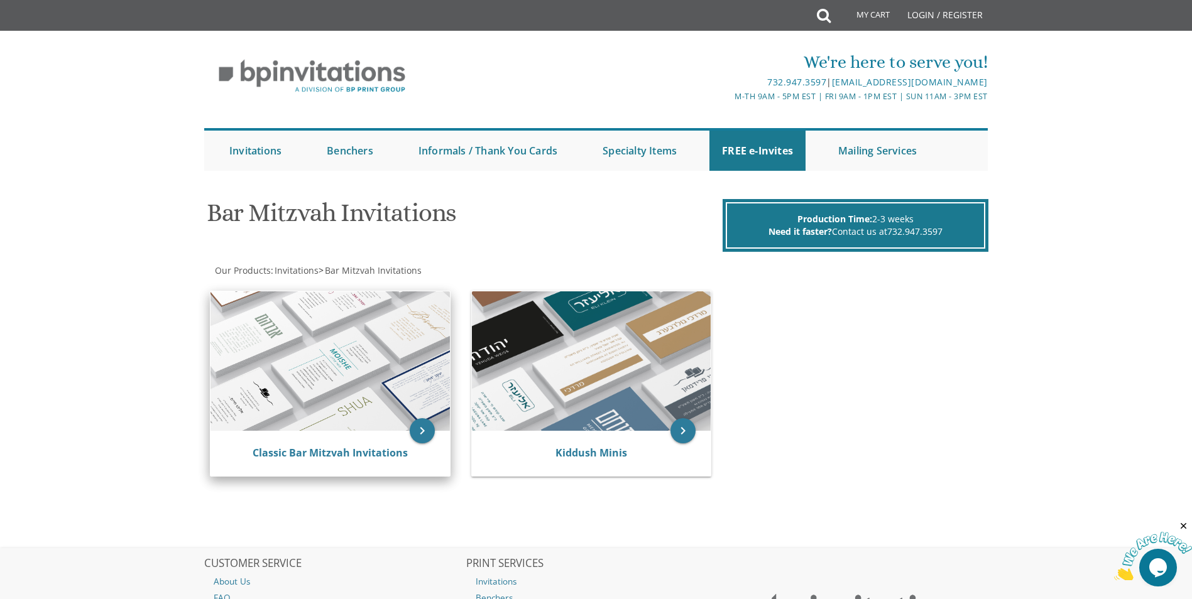
click at [248, 389] on img at bounding box center [329, 361] width 239 height 139
click at [254, 442] on div "Classic Bar Mitzvah Invitations" at bounding box center [329, 453] width 239 height 45
click at [277, 462] on div "Classic Bar Mitzvah Invitations" at bounding box center [329, 453] width 239 height 45
click at [290, 449] on link "Classic Bar Mitzvah Invitations" at bounding box center [330, 453] width 155 height 14
click at [429, 425] on icon "keyboard_arrow_right" at bounding box center [422, 430] width 25 height 25
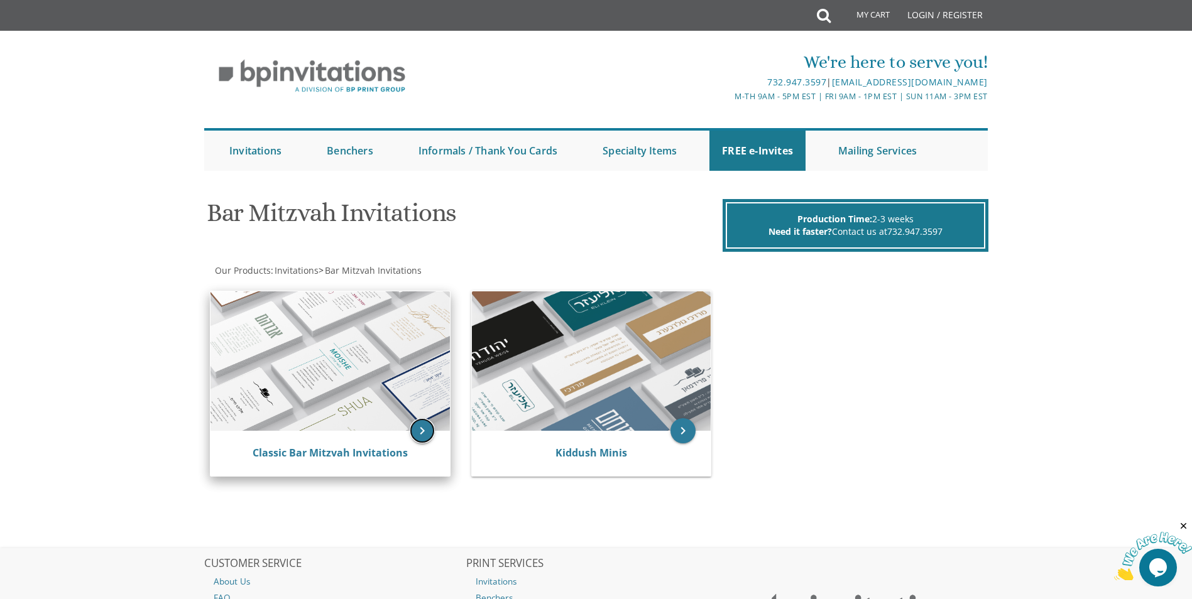
click at [429, 425] on icon "keyboard_arrow_right" at bounding box center [422, 430] width 25 height 25
click at [366, 457] on link "Classic Bar Mitzvah Invitations" at bounding box center [330, 453] width 155 height 14
click at [363, 455] on link "Classic Bar Mitzvah Invitations" at bounding box center [330, 453] width 155 height 14
drag, startPoint x: 346, startPoint y: 444, endPoint x: 290, endPoint y: 430, distance: 57.8
click at [344, 444] on div "Classic Bar Mitzvah Invitations" at bounding box center [329, 453] width 239 height 45
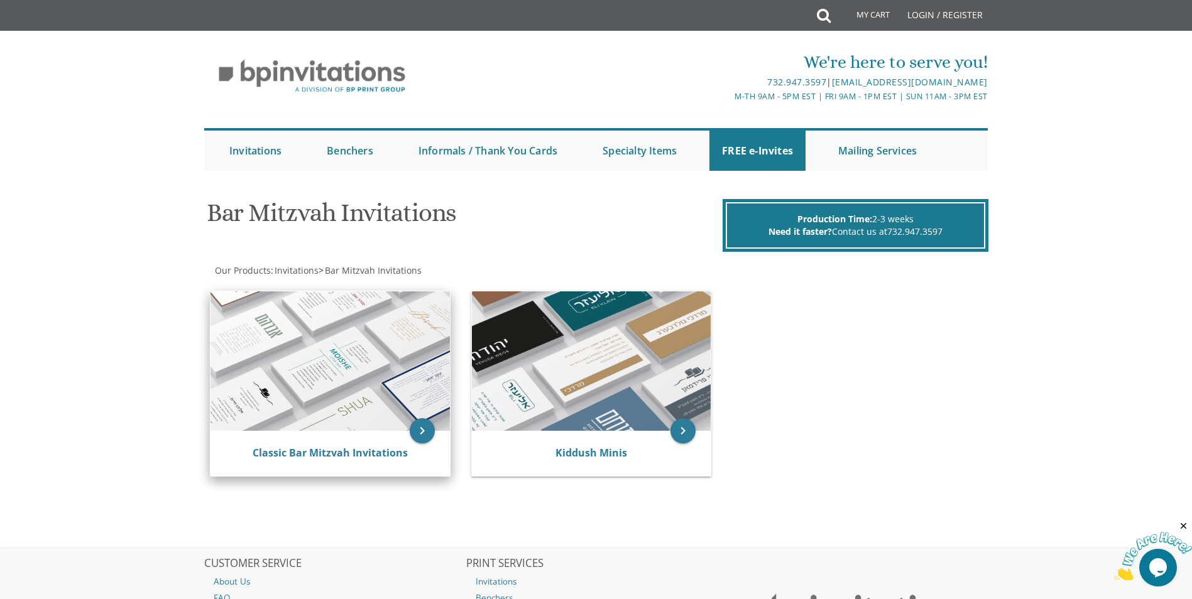
click at [255, 412] on img at bounding box center [329, 361] width 239 height 139
click at [234, 337] on img at bounding box center [329, 361] width 239 height 139
click at [308, 300] on img at bounding box center [329, 361] width 239 height 139
drag, startPoint x: 344, startPoint y: 308, endPoint x: 364, endPoint y: 317, distance: 21.4
click at [345, 308] on img at bounding box center [329, 361] width 239 height 139
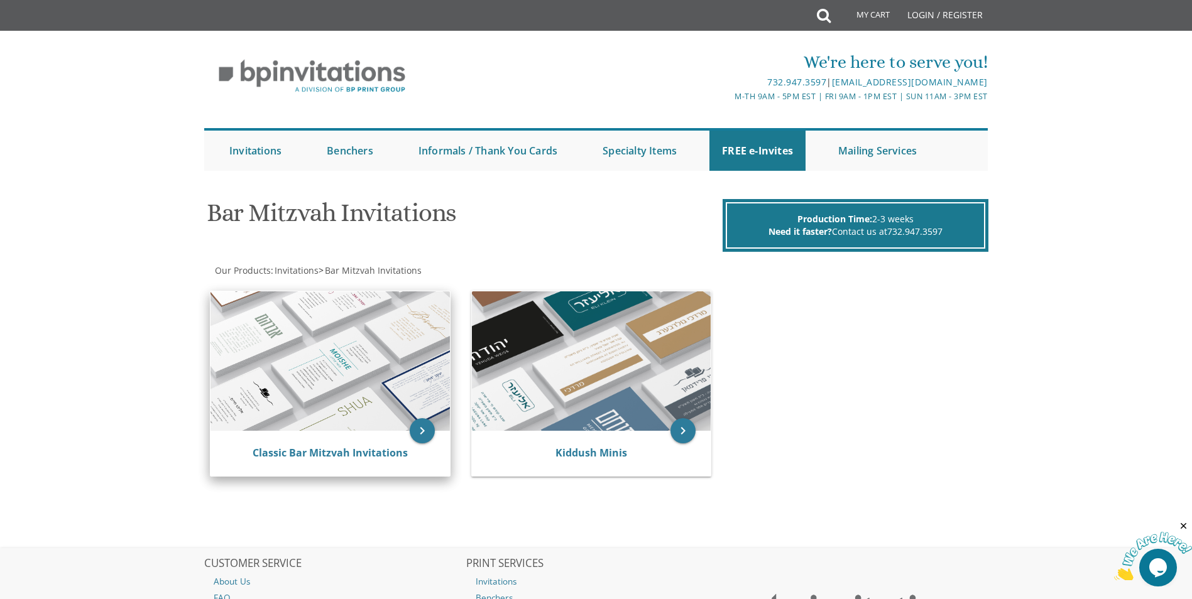
click at [370, 319] on img at bounding box center [329, 361] width 239 height 139
click at [434, 342] on img at bounding box center [329, 361] width 239 height 139
click at [444, 385] on img at bounding box center [329, 361] width 239 height 139
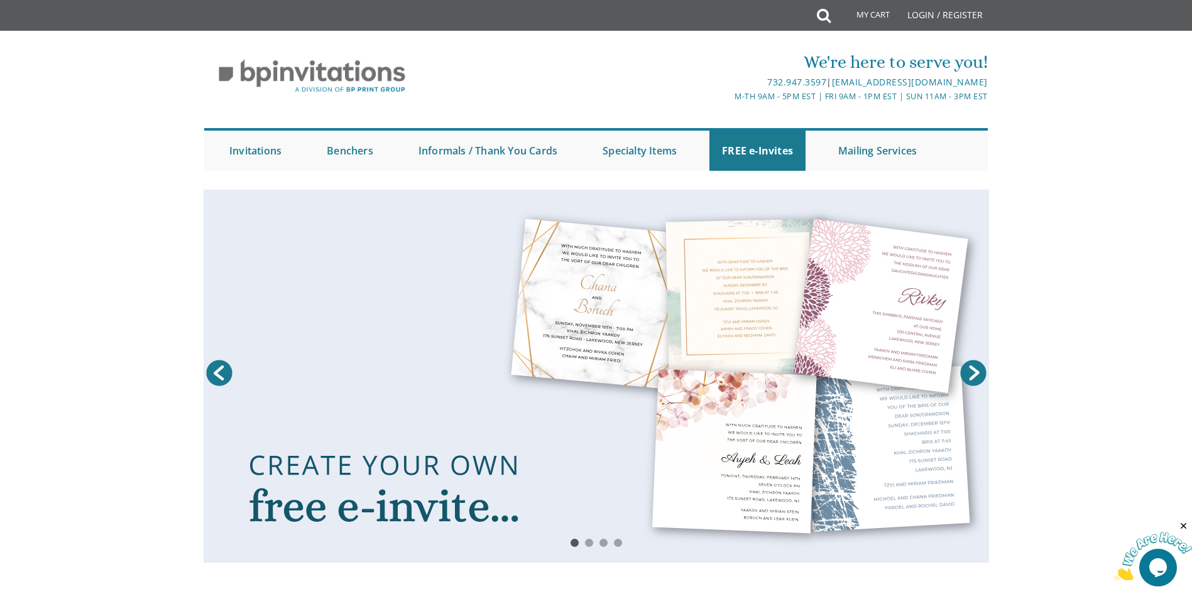
click at [971, 385] on link "Next" at bounding box center [973, 373] width 31 height 31
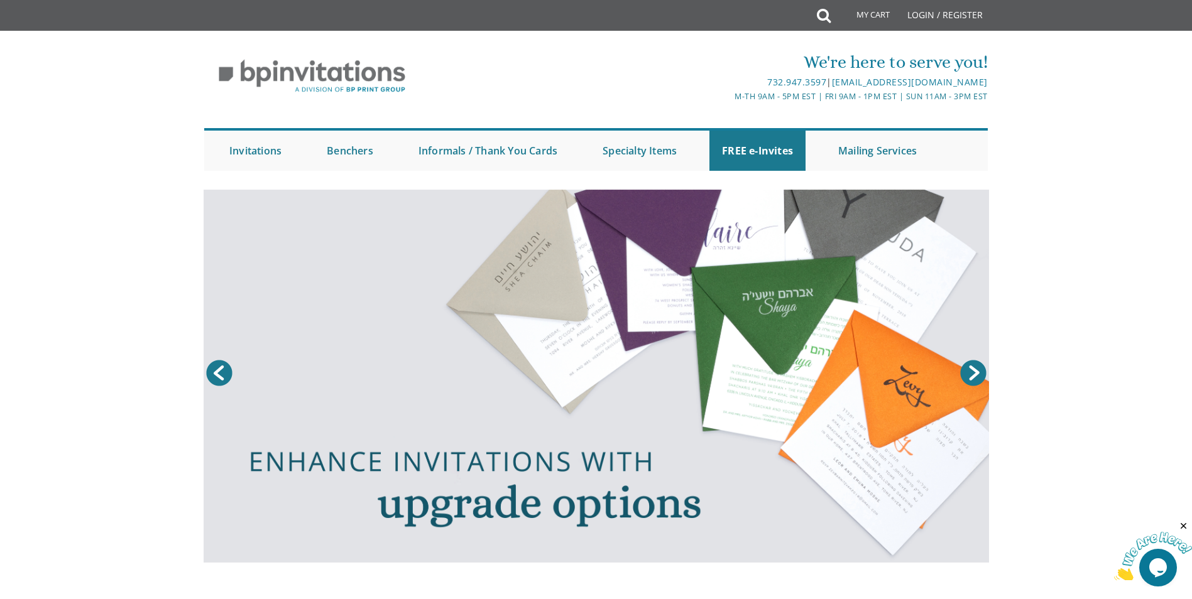
click at [973, 371] on link "Next" at bounding box center [973, 373] width 31 height 31
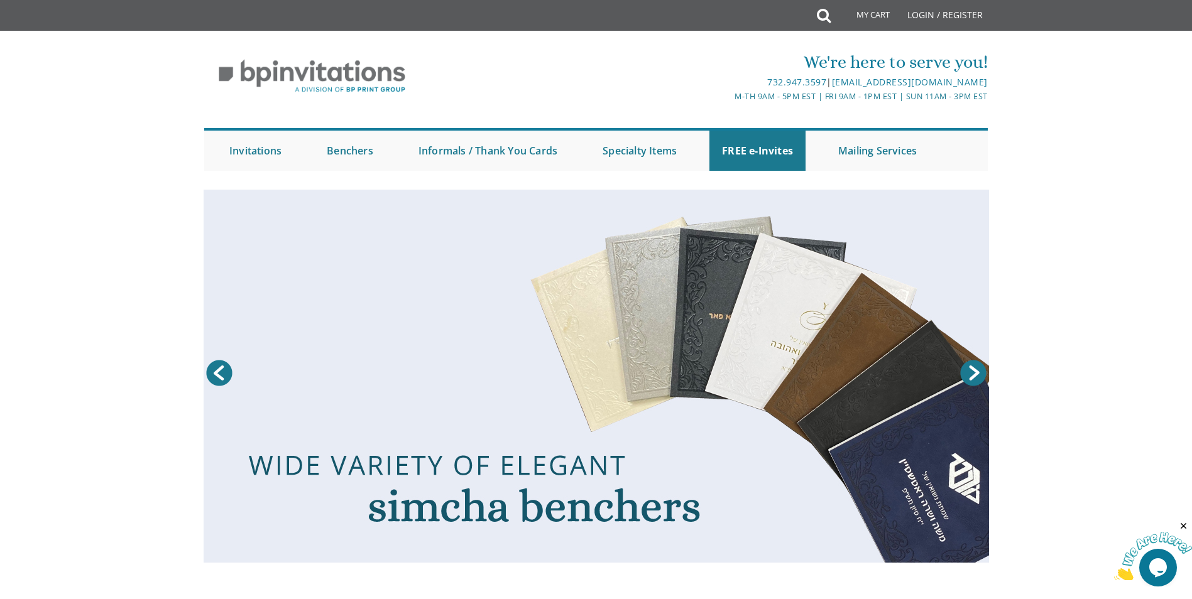
click at [973, 371] on link "Next" at bounding box center [973, 373] width 31 height 31
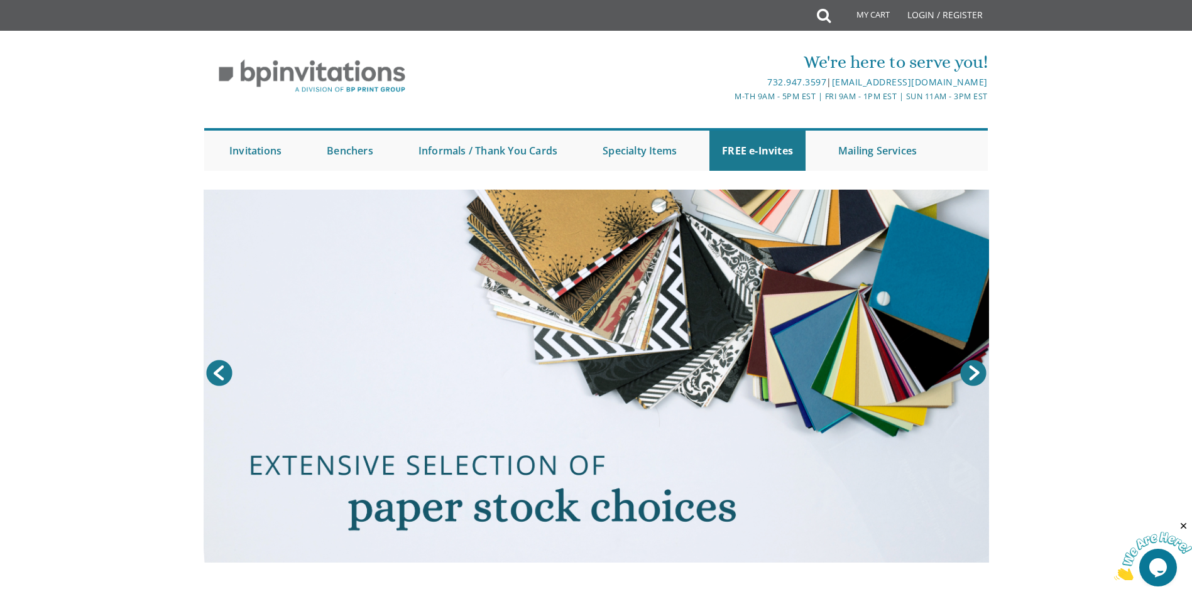
click at [973, 371] on link "Next" at bounding box center [973, 373] width 31 height 31
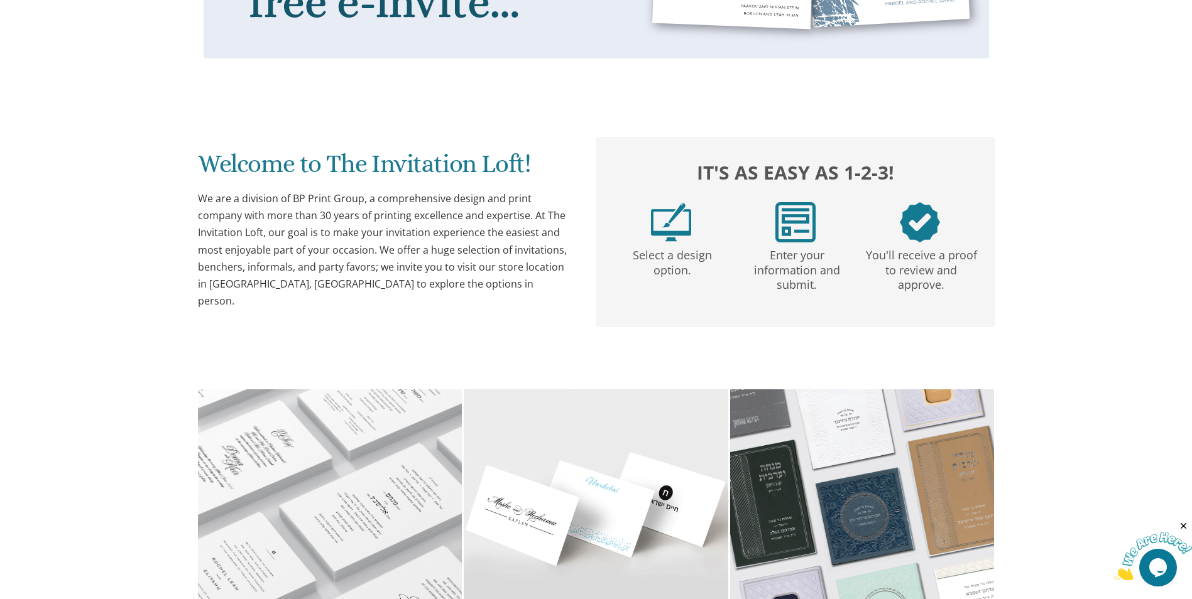
scroll to position [691, 0]
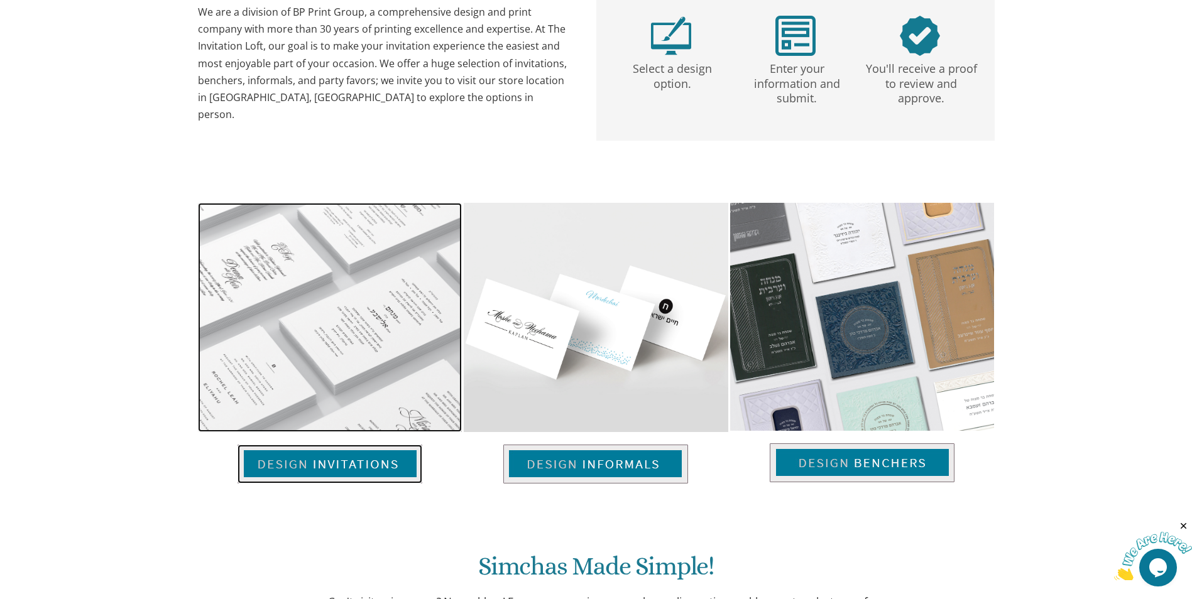
click at [335, 461] on img at bounding box center [329, 464] width 185 height 39
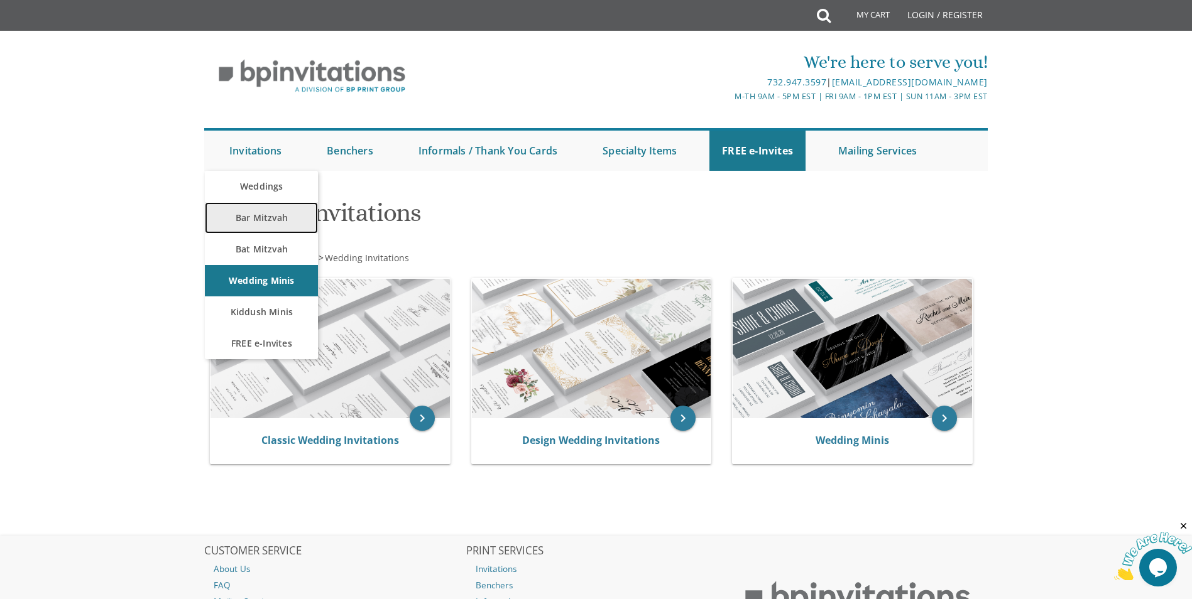
click at [264, 229] on link "Bar Mitzvah" at bounding box center [261, 217] width 113 height 31
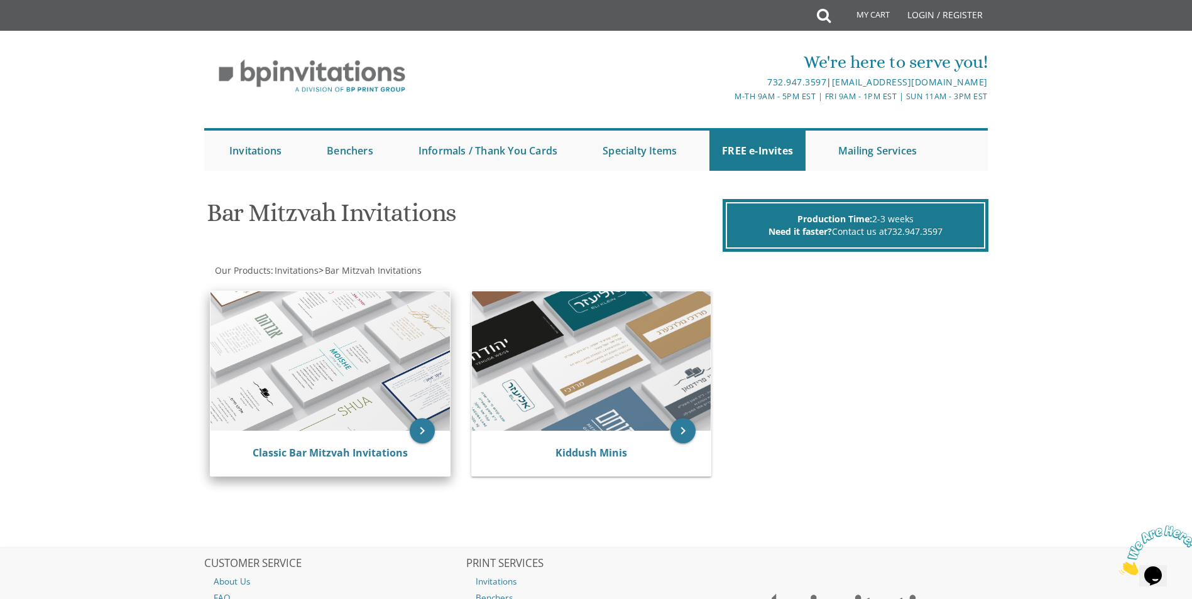
click at [323, 423] on img at bounding box center [329, 361] width 239 height 139
click at [310, 461] on div "Classic Bar Mitzvah Invitations" at bounding box center [330, 453] width 209 height 15
click at [299, 454] on link "Classic Bar Mitzvah Invitations" at bounding box center [330, 453] width 155 height 14
click at [419, 432] on icon "keyboard_arrow_right" at bounding box center [422, 430] width 25 height 25
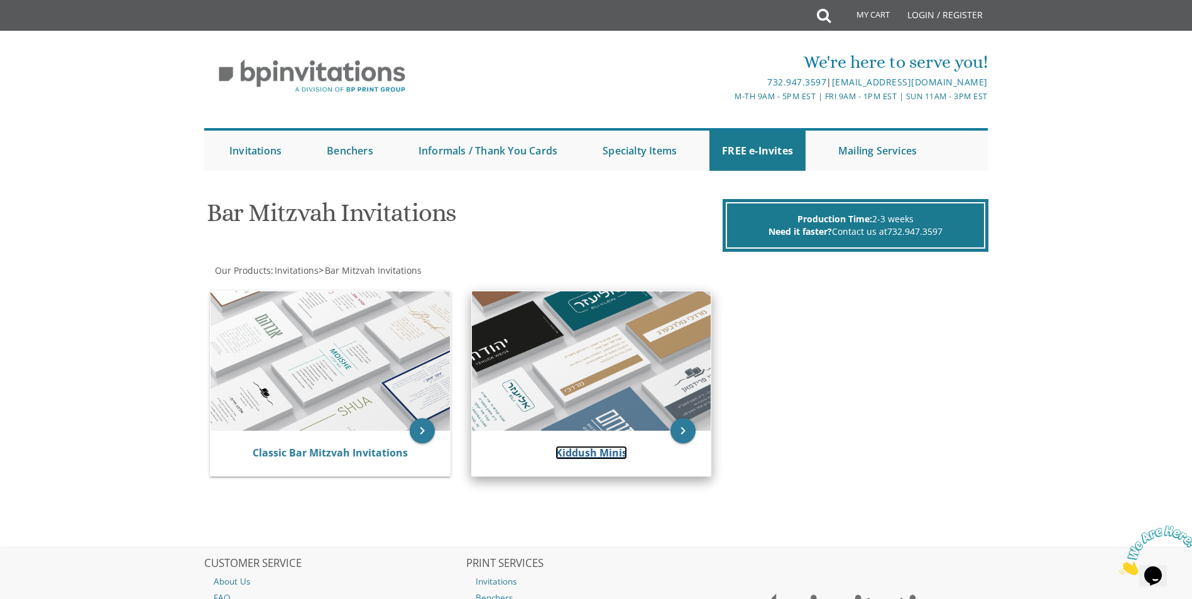
click at [577, 453] on link "Kiddush Minis" at bounding box center [591, 453] width 72 height 14
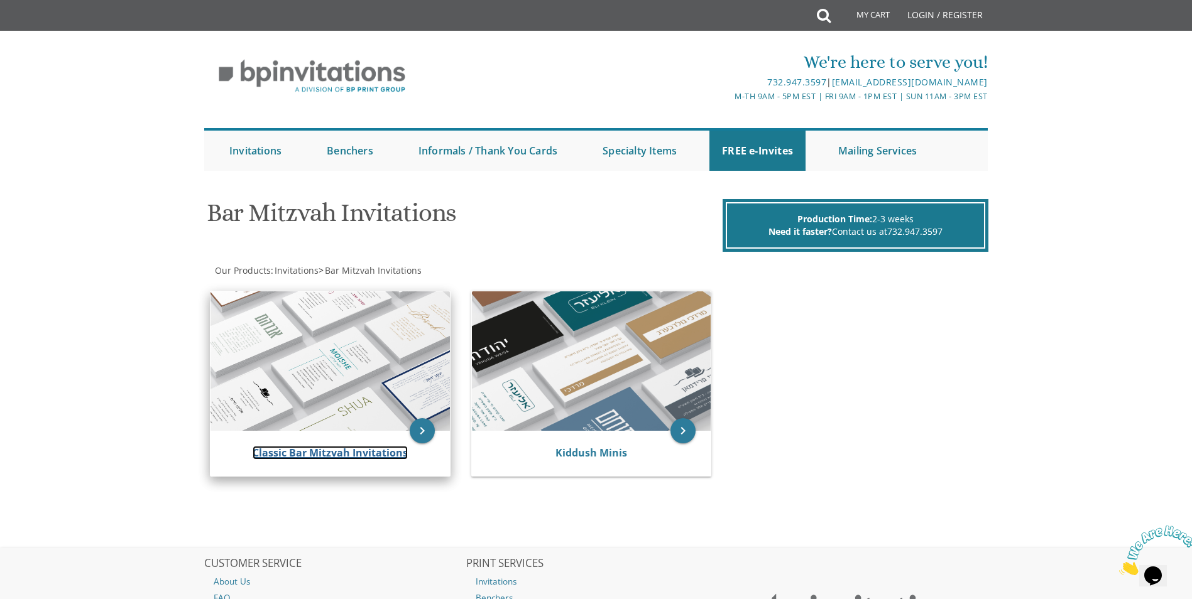
click at [342, 452] on link "Classic Bar Mitzvah Invitations" at bounding box center [330, 453] width 155 height 14
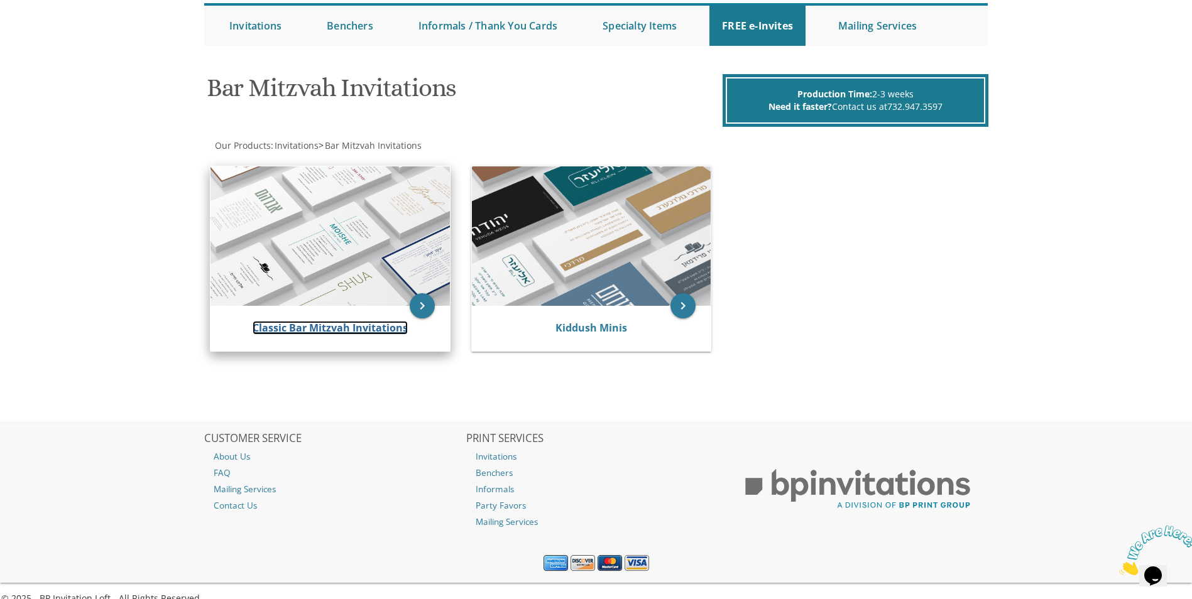
scroll to position [126, 0]
click at [255, 274] on img at bounding box center [329, 235] width 239 height 139
click at [245, 205] on img at bounding box center [329, 235] width 239 height 139
drag, startPoint x: 254, startPoint y: 189, endPoint x: 282, endPoint y: 193, distance: 27.9
click at [256, 188] on img at bounding box center [329, 235] width 239 height 139
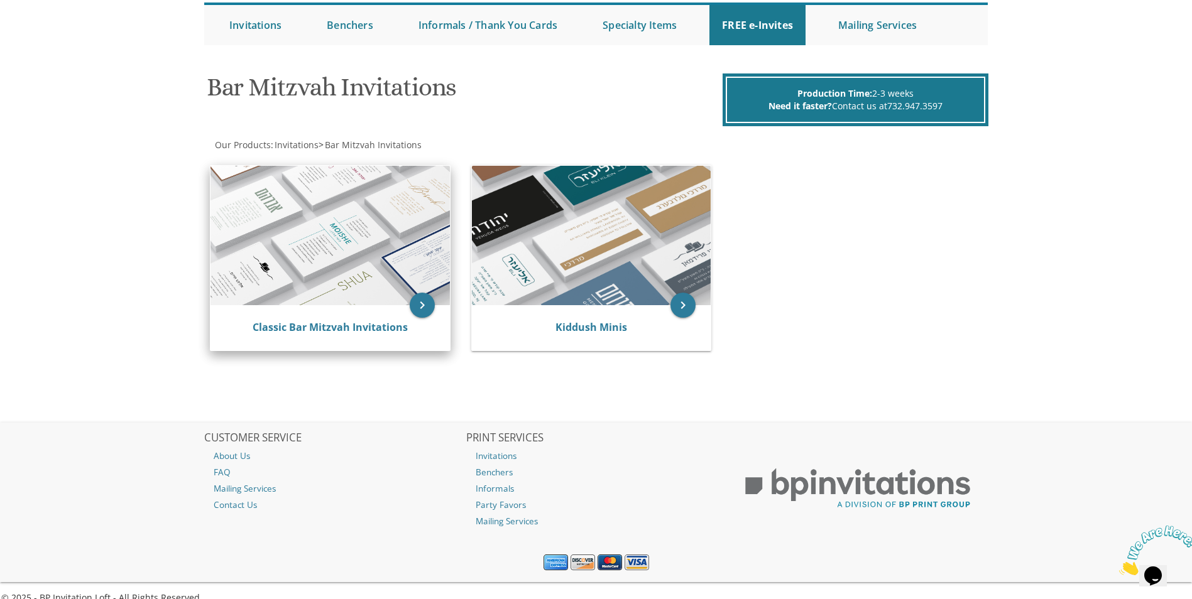
click at [322, 214] on img at bounding box center [329, 235] width 239 height 139
click at [334, 243] on img at bounding box center [329, 235] width 239 height 139
click at [418, 308] on icon "keyboard_arrow_right" at bounding box center [422, 305] width 25 height 25
